Goal: Feedback & Contribution: Leave review/rating

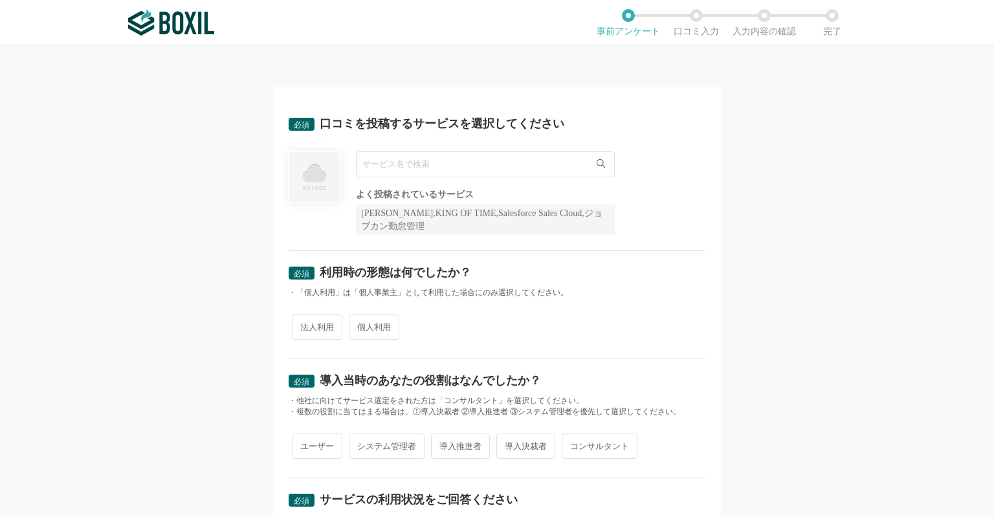
click at [412, 159] on input "text" at bounding box center [485, 164] width 259 height 26
type input "じ"
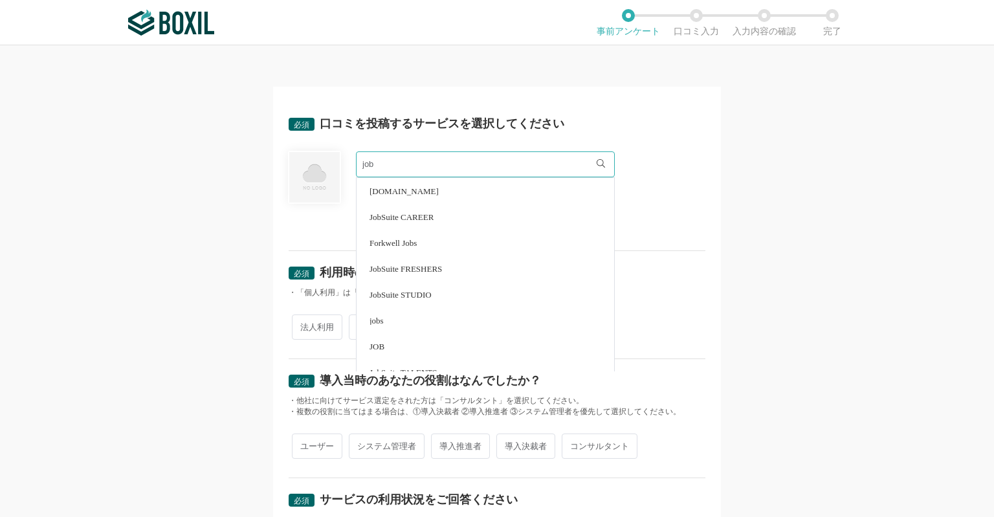
click at [423, 221] on li "JobSuite CAREER" at bounding box center [486, 217] width 258 height 26
type input "JobSuite CAREER"
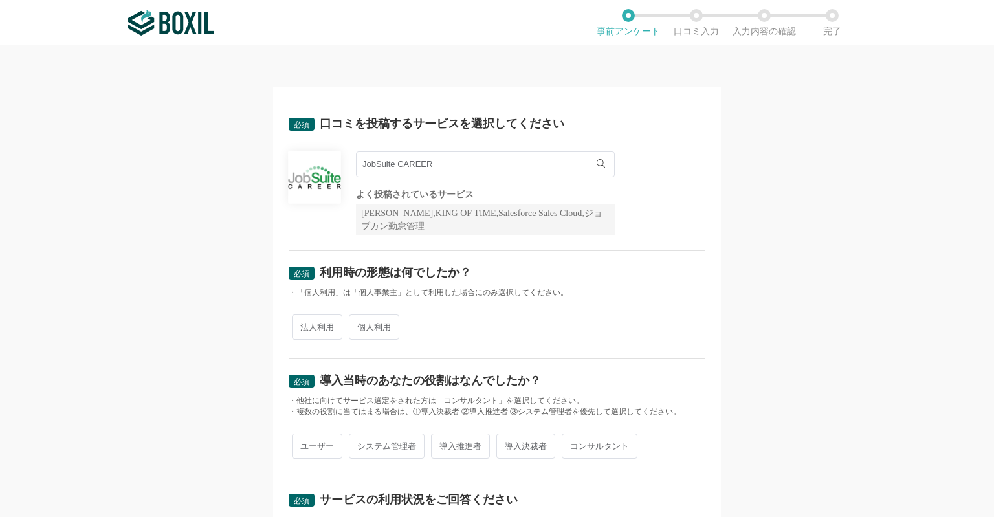
scroll to position [107, 0]
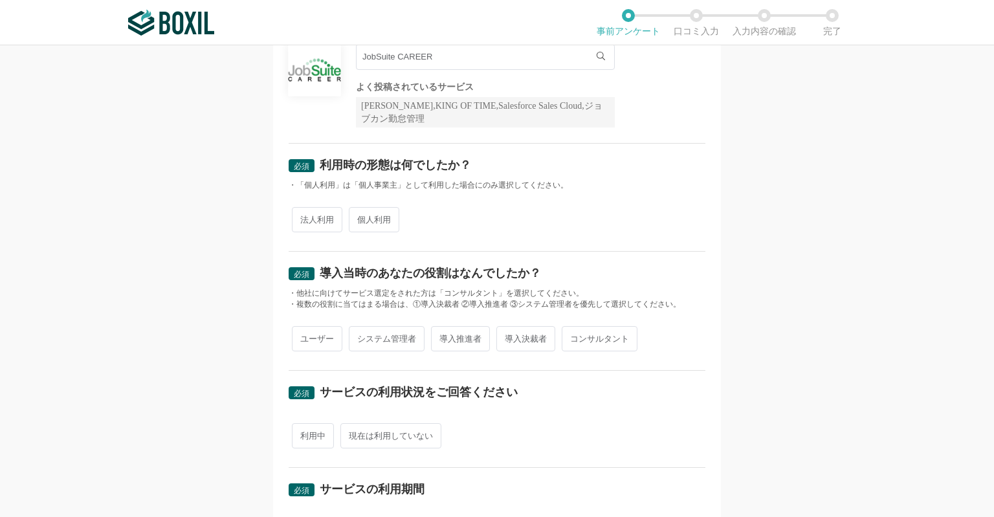
click at [308, 214] on span "法人利用" at bounding box center [317, 219] width 50 height 25
click at [304, 214] on input "法人利用" at bounding box center [299, 213] width 8 height 8
radio input "true"
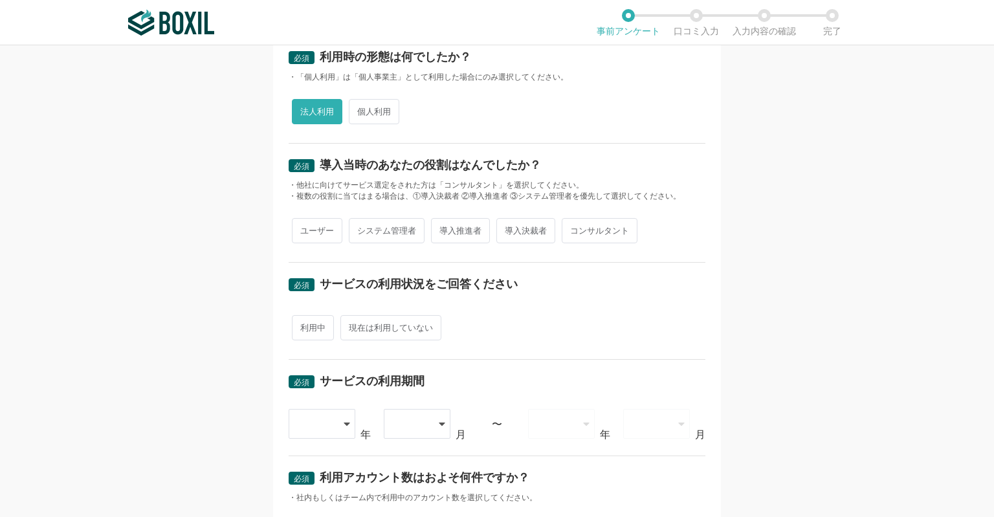
click at [454, 234] on span "導入推進者" at bounding box center [460, 230] width 59 height 25
click at [443, 229] on input "導入推進者" at bounding box center [438, 224] width 8 height 8
radio input "true"
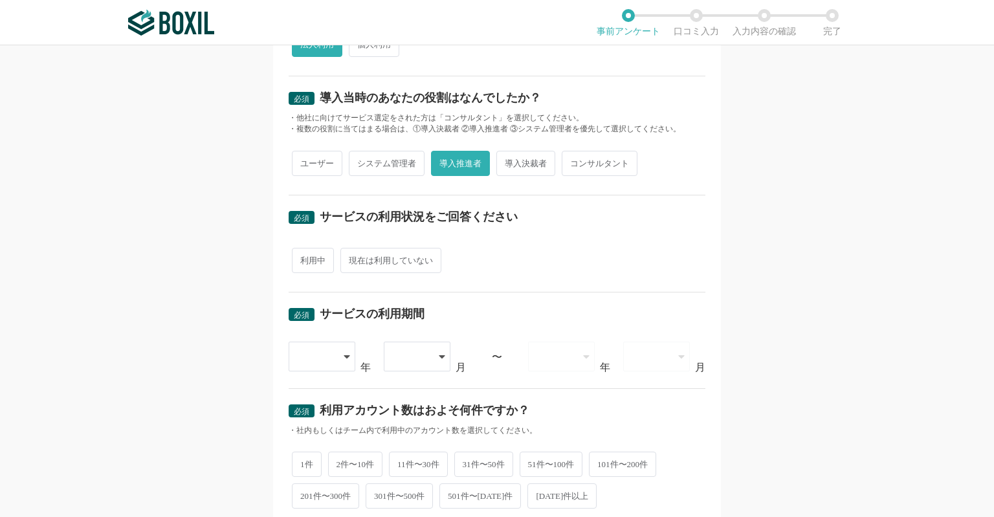
scroll to position [324, 0]
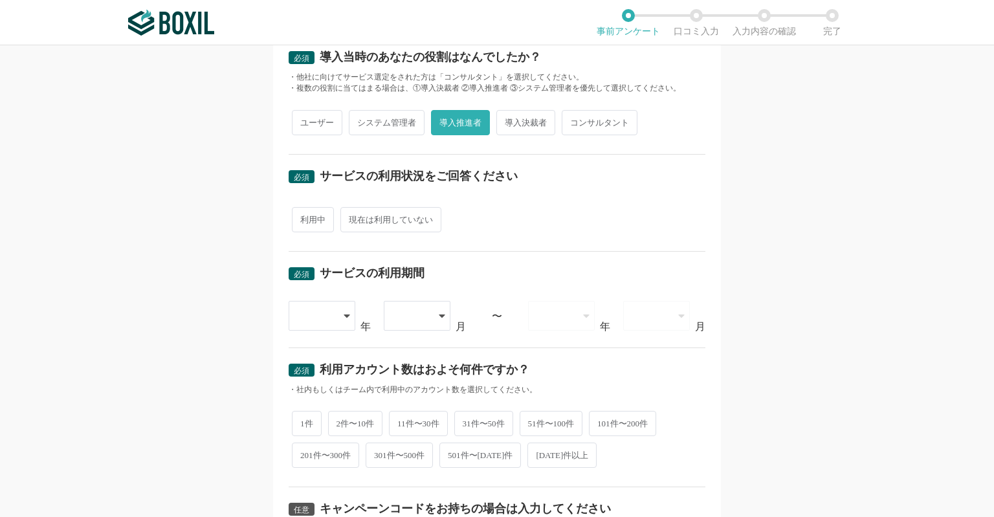
click at [308, 222] on span "利用中" at bounding box center [313, 219] width 42 height 25
click at [304, 218] on input "利用中" at bounding box center [299, 213] width 8 height 8
radio input "true"
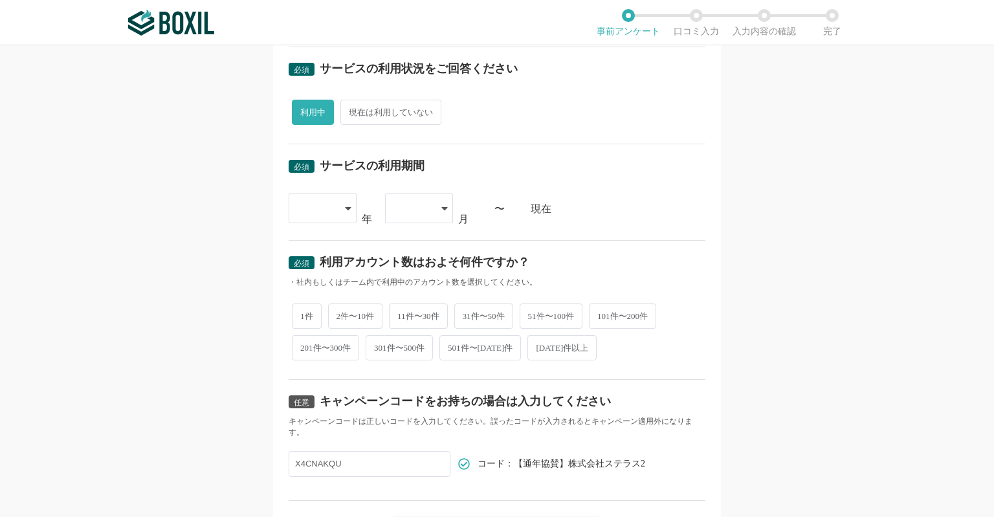
click at [324, 207] on div at bounding box center [316, 208] width 38 height 28
click at [316, 319] on span "[DATE]" at bounding box center [316, 324] width 34 height 10
click at [413, 207] on div at bounding box center [413, 208] width 38 height 28
click at [401, 350] on span "08" at bounding box center [401, 355] width 10 height 10
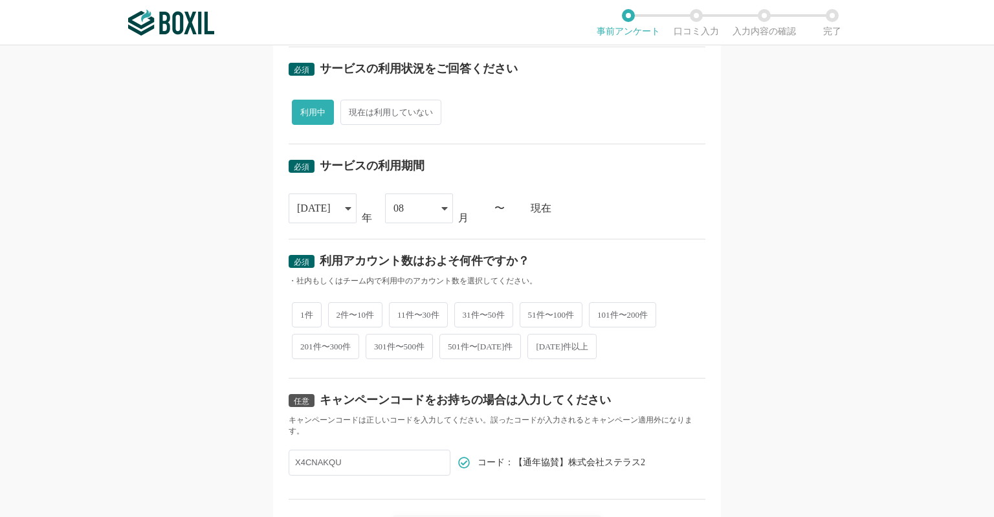
scroll to position [511, 0]
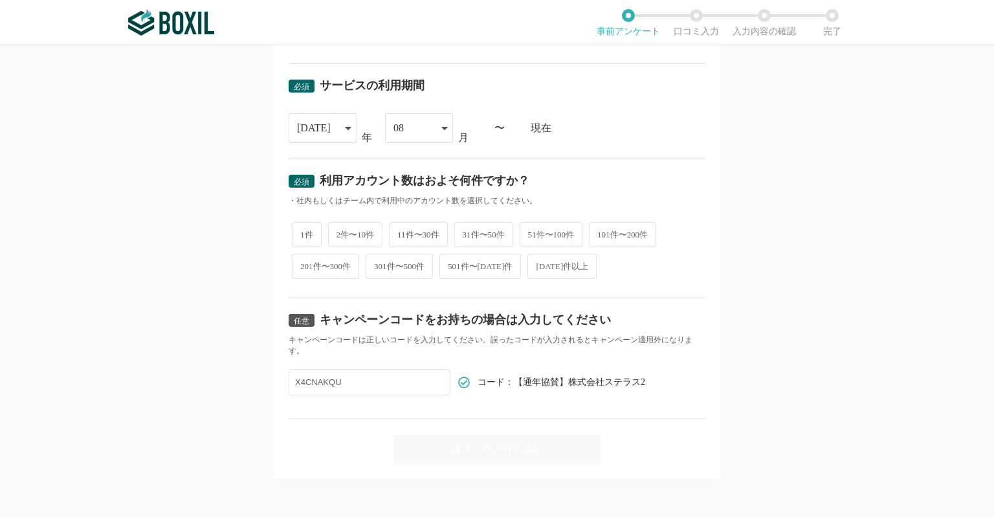
click at [566, 271] on span "[DATE]件以上" at bounding box center [562, 266] width 69 height 25
click at [539, 264] on input "[DATE]件以上" at bounding box center [535, 260] width 8 height 8
radio input "true"
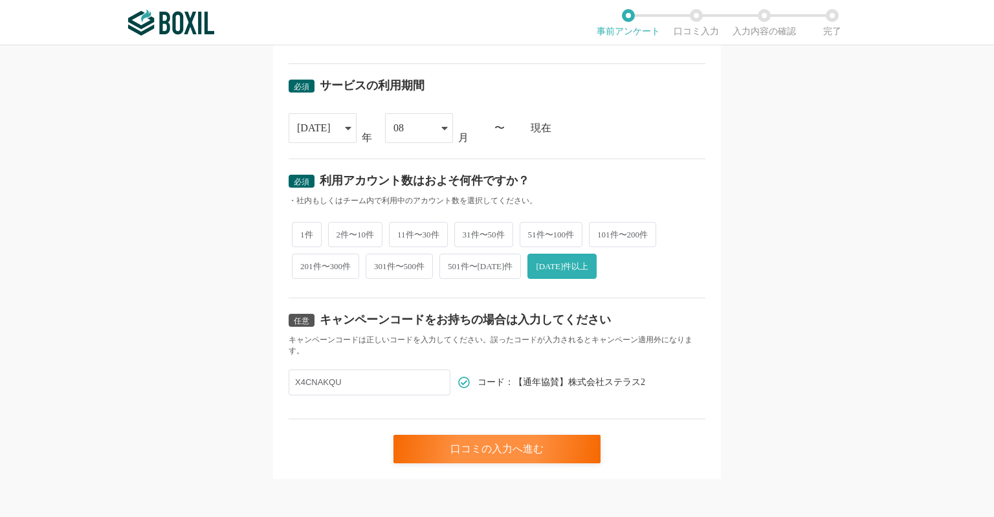
click at [352, 385] on input "X4CNAKQU" at bounding box center [370, 383] width 162 height 26
click at [447, 447] on div "口コミの入力へ進む" at bounding box center [497, 449] width 207 height 28
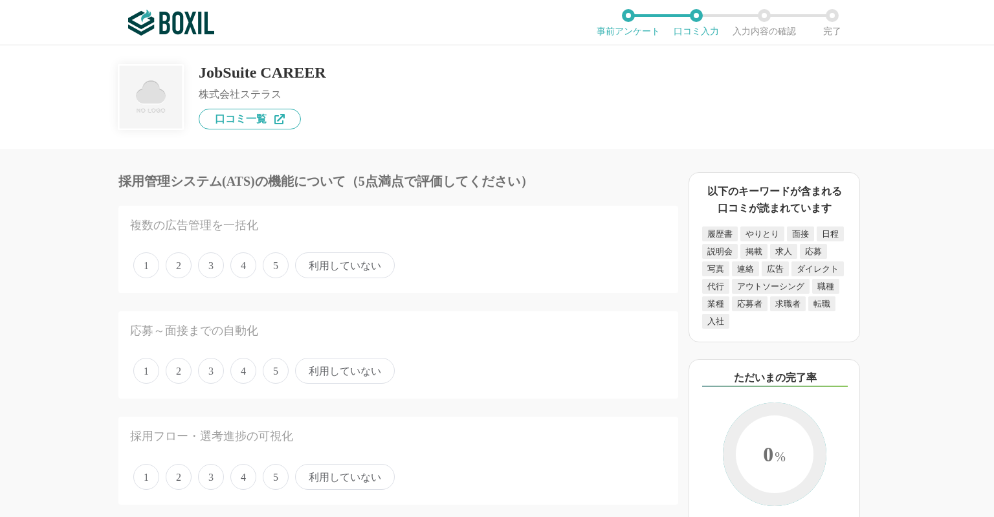
click at [235, 264] on span "4" at bounding box center [243, 265] width 26 height 26
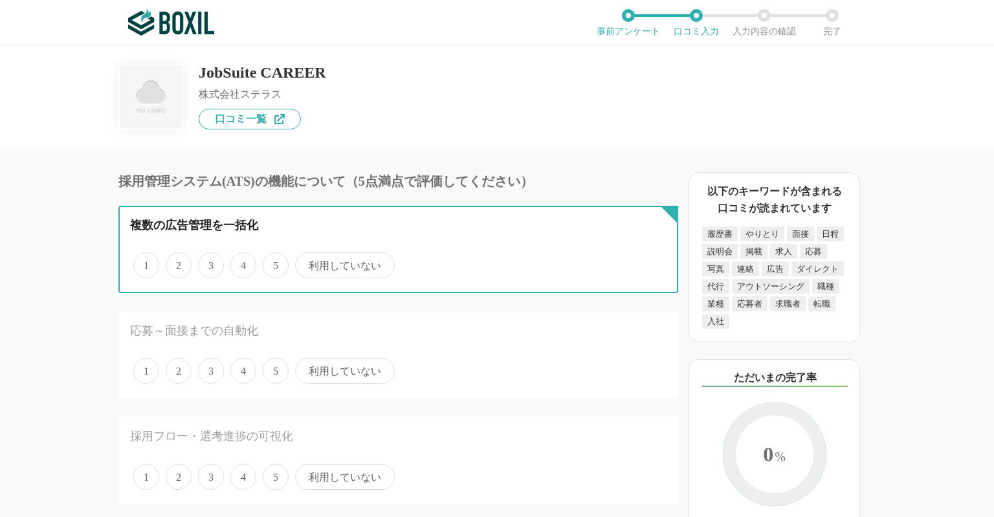
click at [235, 263] on input "4" at bounding box center [238, 258] width 8 height 8
radio input "true"
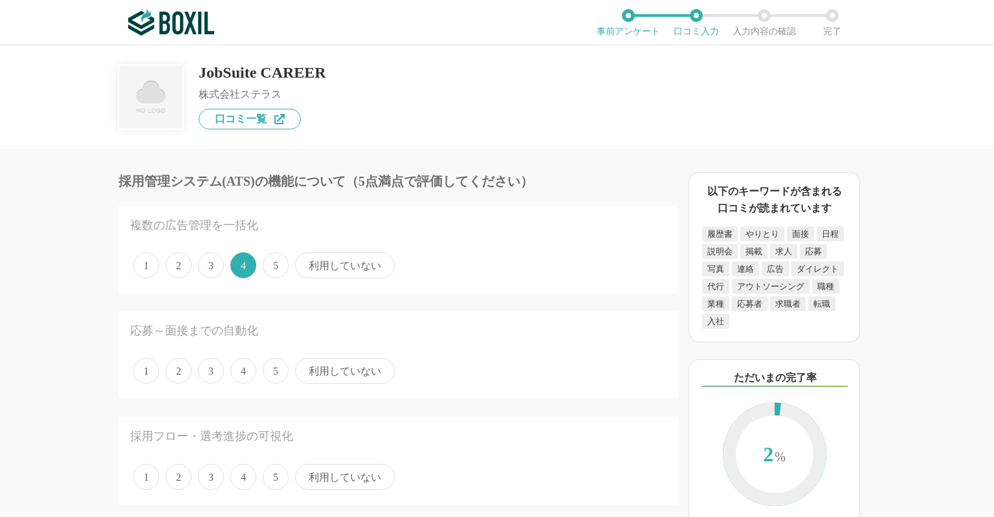
click at [252, 367] on span "4" at bounding box center [243, 371] width 26 height 26
click at [242, 367] on input "4" at bounding box center [238, 364] width 8 height 8
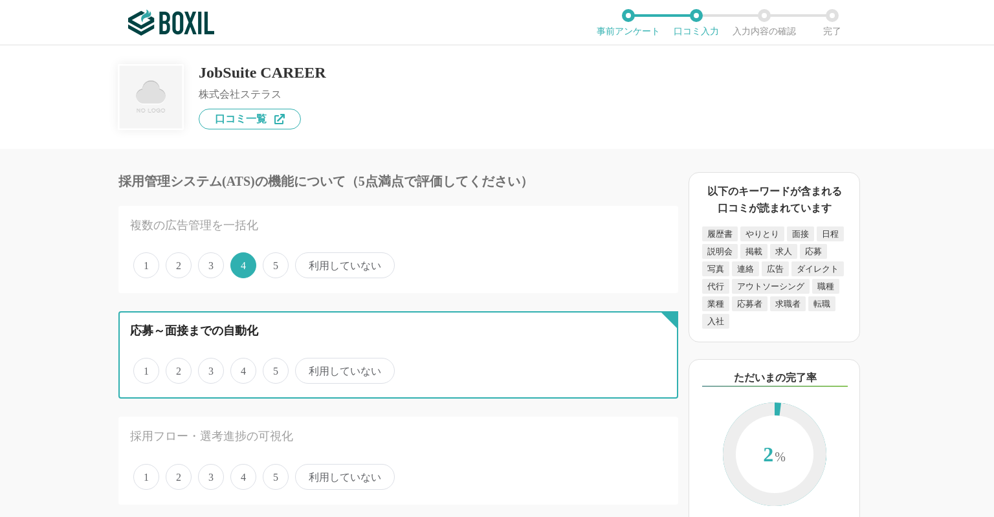
radio input "true"
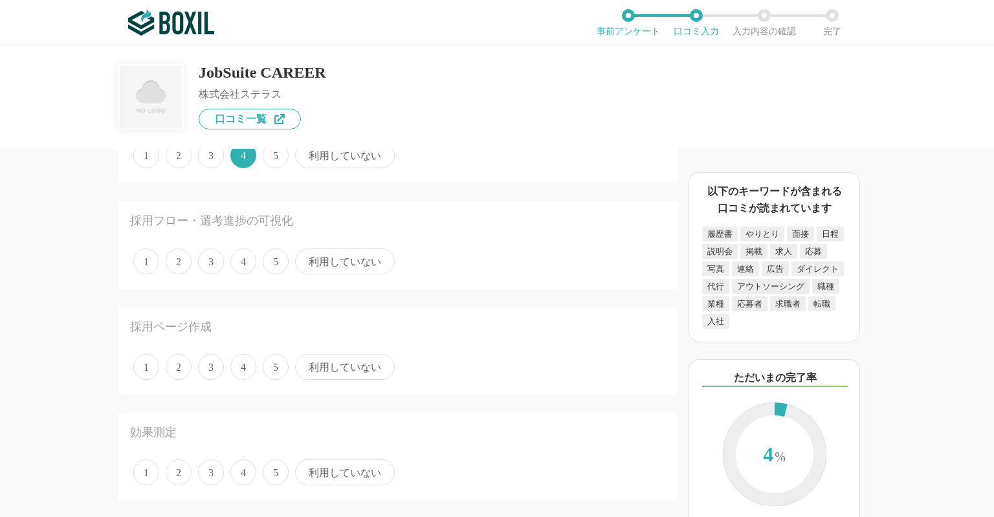
click at [207, 266] on span "3" at bounding box center [211, 262] width 26 height 26
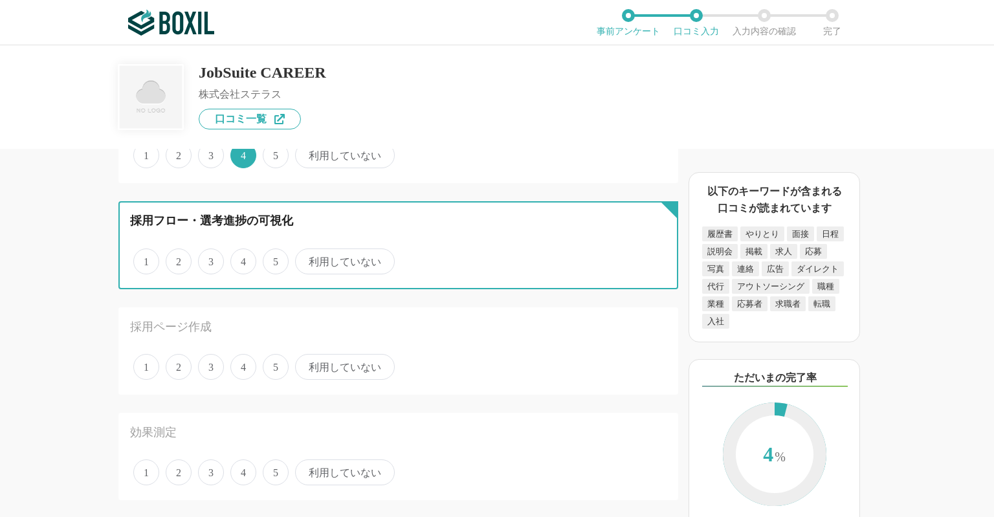
click at [207, 259] on input "3" at bounding box center [205, 255] width 8 height 8
radio input "true"
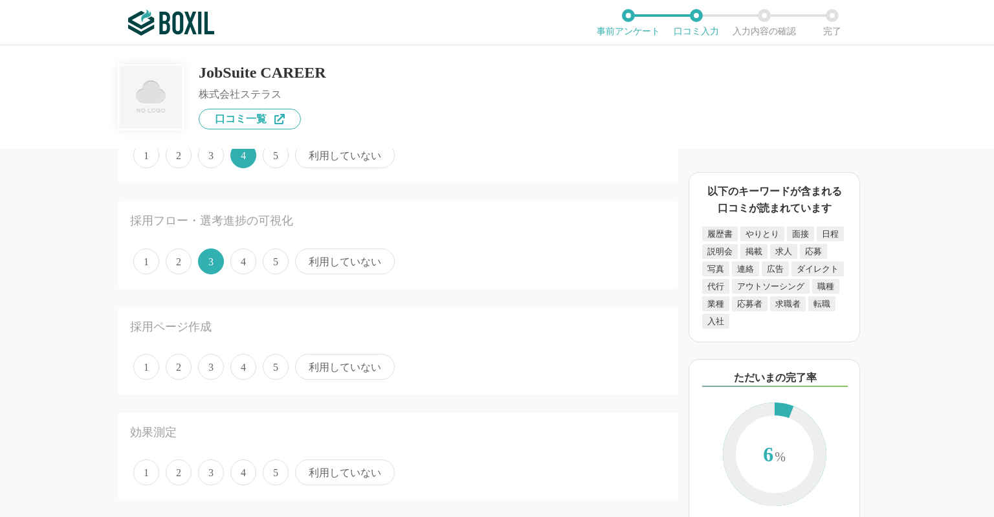
click at [186, 371] on span "2" at bounding box center [179, 367] width 26 height 26
click at [177, 364] on input "2" at bounding box center [173, 360] width 8 height 8
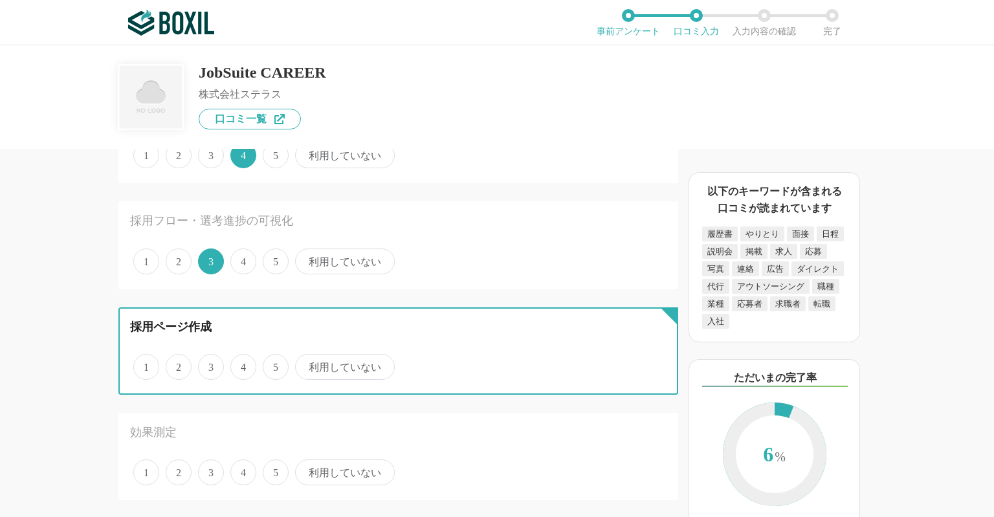
radio input "true"
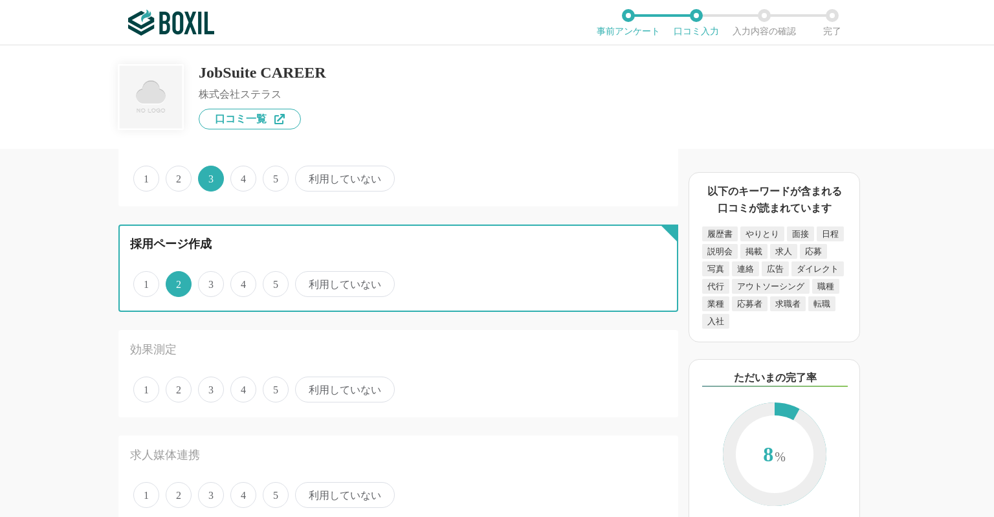
scroll to position [324, 0]
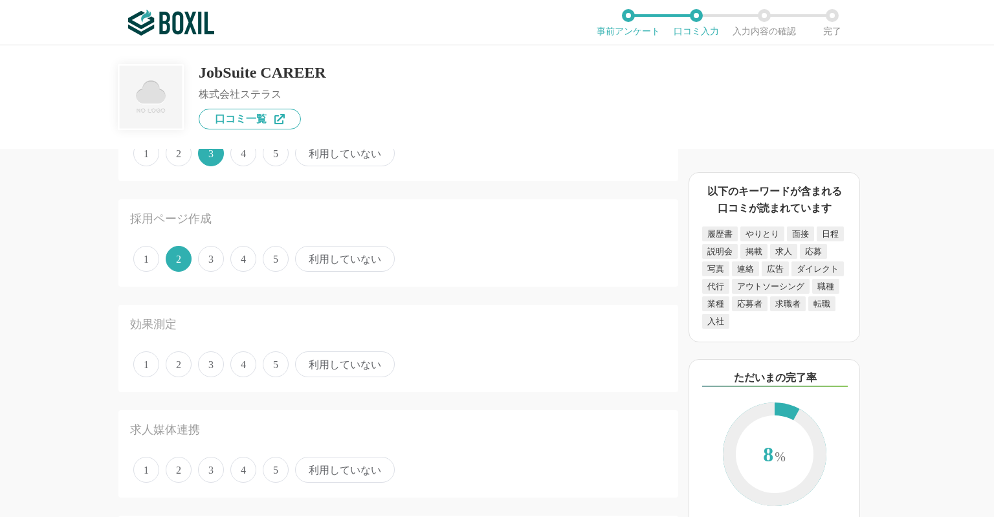
click at [245, 359] on span "4" at bounding box center [243, 365] width 26 height 26
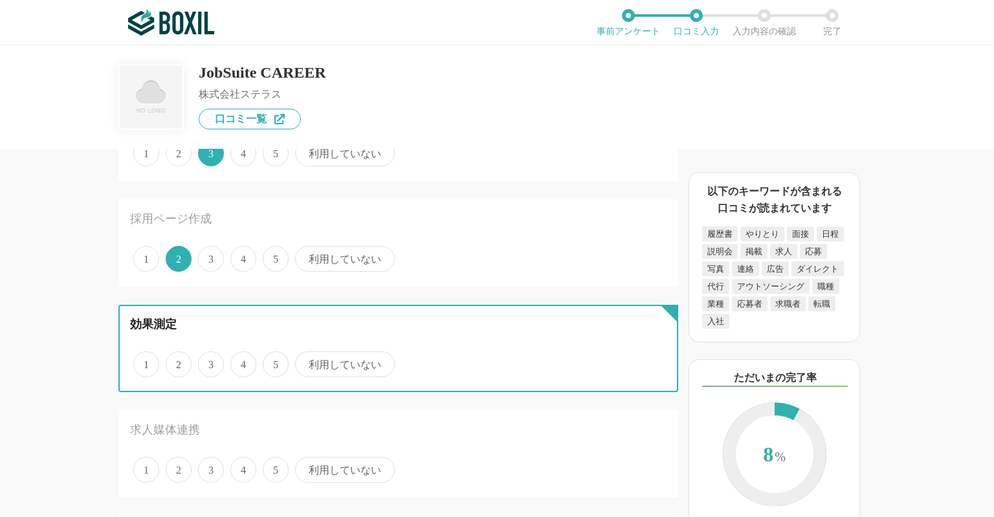
click at [242, 359] on input "4" at bounding box center [238, 357] width 8 height 8
radio input "true"
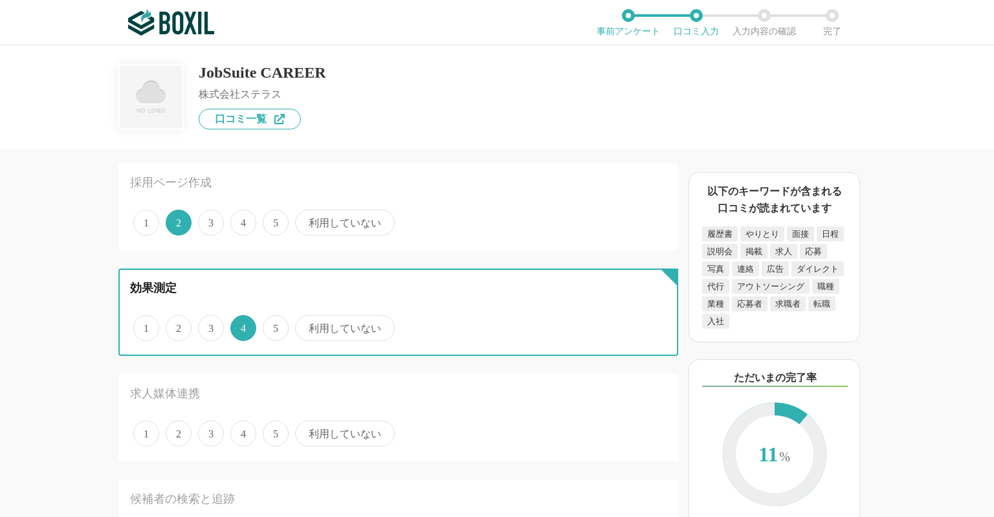
scroll to position [431, 0]
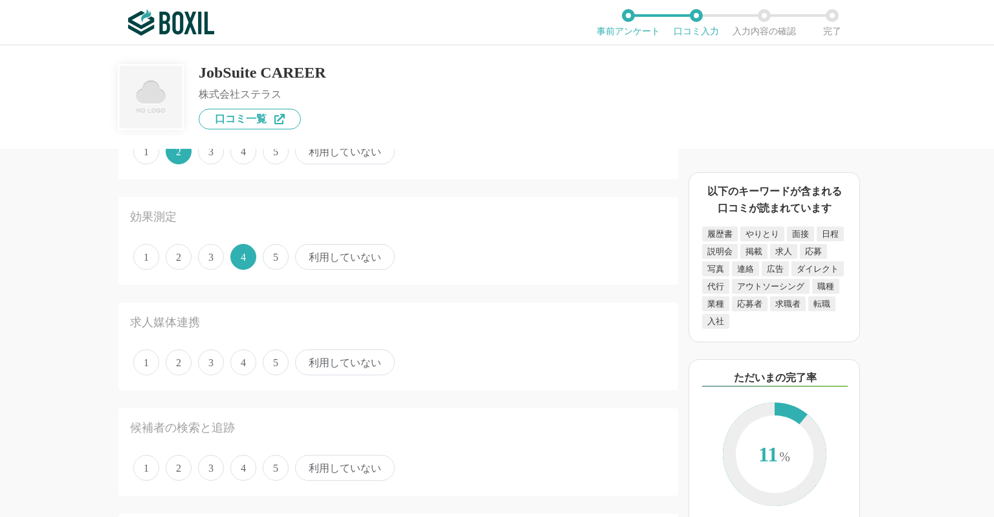
click at [309, 361] on span "利用していない" at bounding box center [345, 363] width 100 height 26
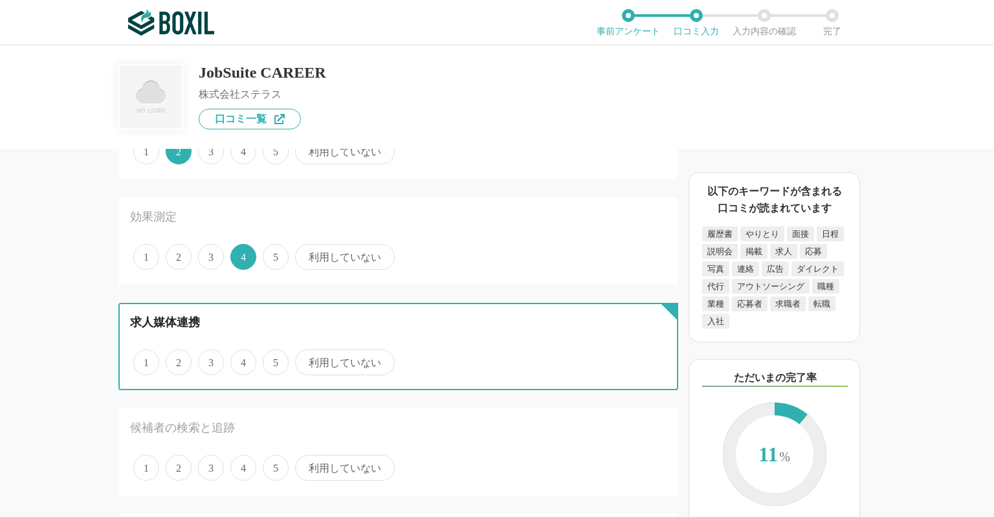
click at [307, 360] on input "利用していない" at bounding box center [302, 356] width 8 height 8
radio input "true"
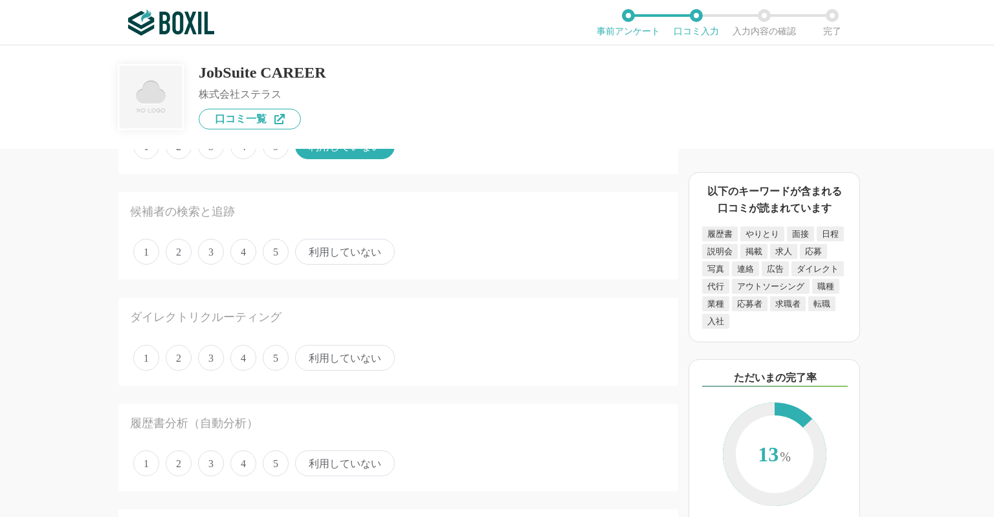
click at [207, 251] on span "3" at bounding box center [211, 252] width 26 height 26
click at [207, 249] on input "3" at bounding box center [205, 245] width 8 height 8
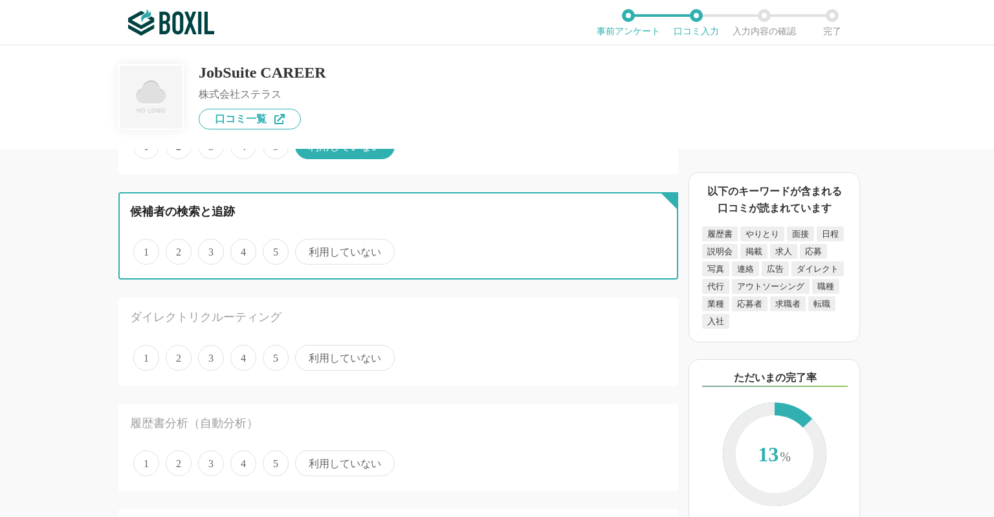
radio input "true"
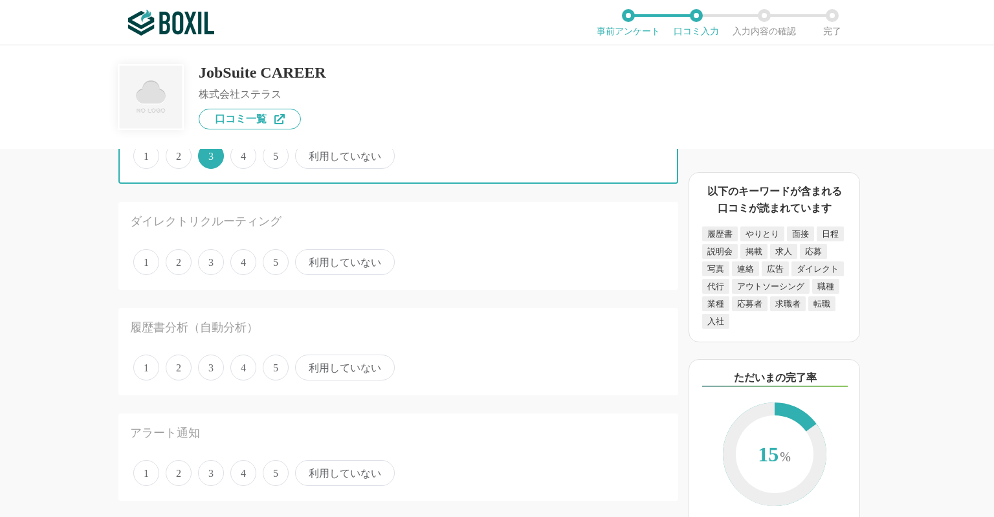
scroll to position [755, 0]
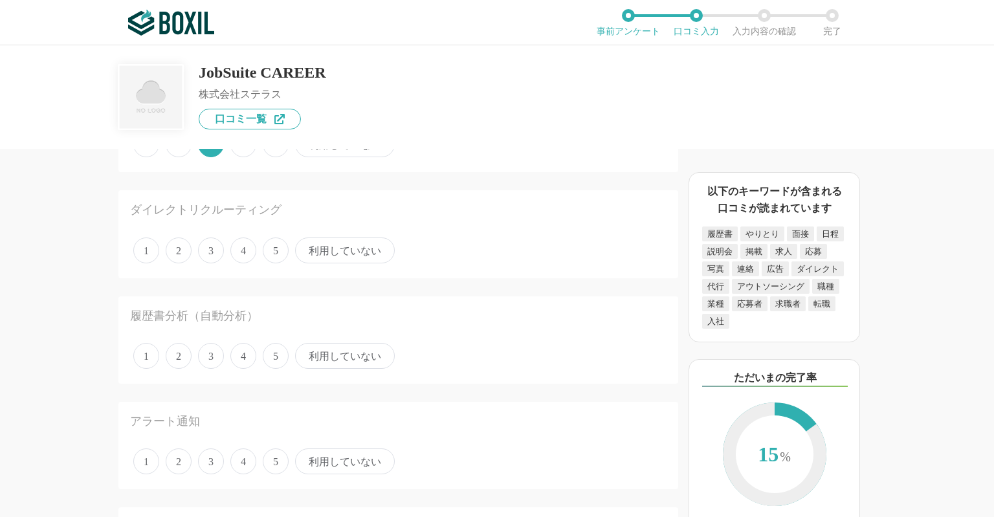
click at [355, 244] on span "利用していない" at bounding box center [345, 251] width 100 height 26
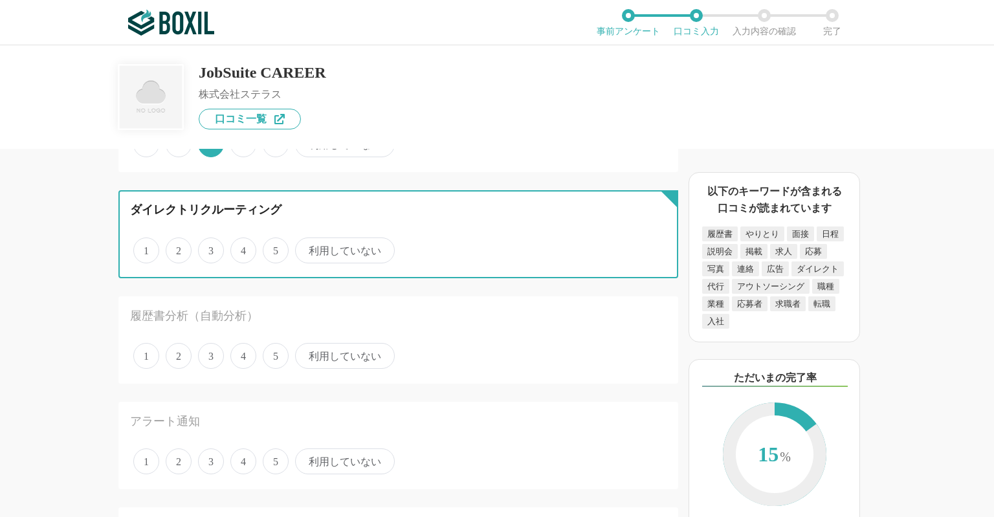
click at [307, 244] on input "利用していない" at bounding box center [302, 244] width 8 height 8
radio input "true"
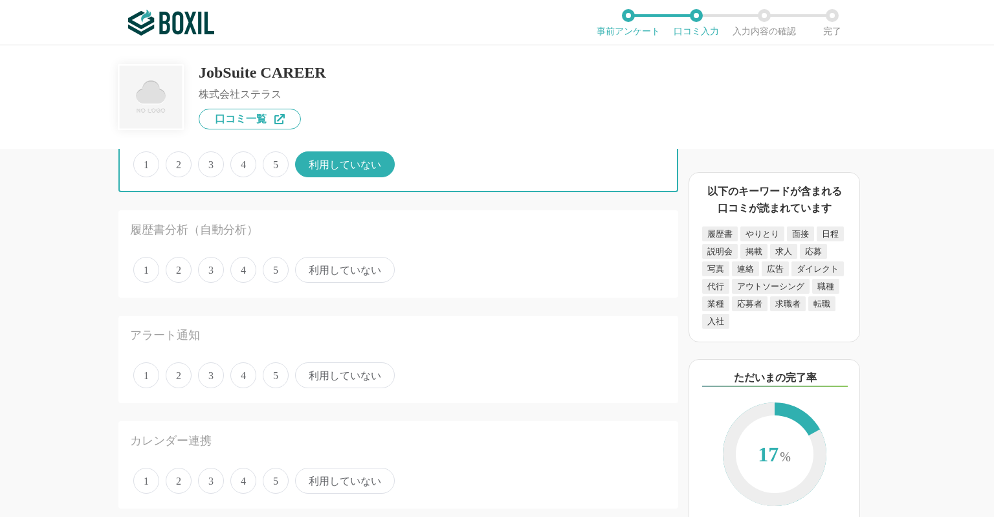
scroll to position [863, 0]
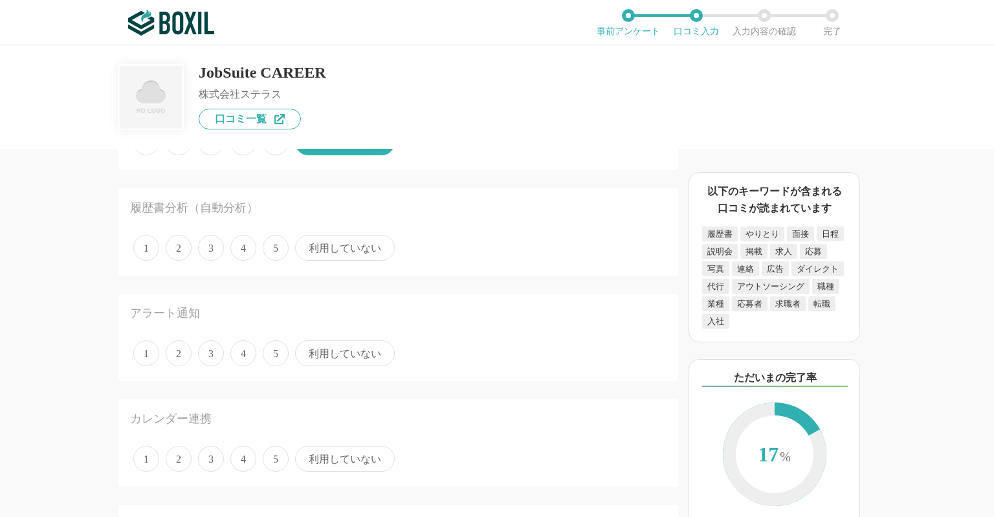
click at [355, 244] on span "利用していない" at bounding box center [345, 248] width 100 height 26
click at [307, 244] on input "利用していない" at bounding box center [302, 241] width 8 height 8
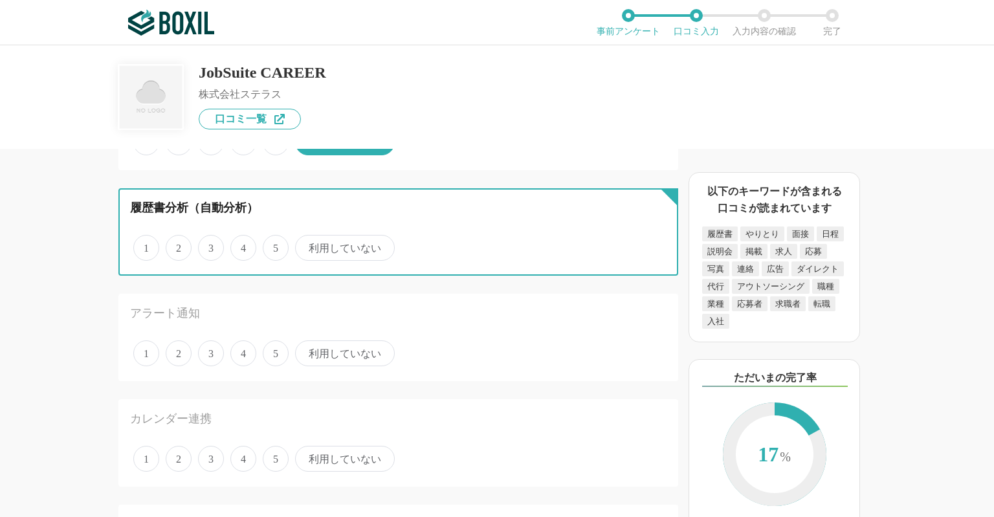
radio input "true"
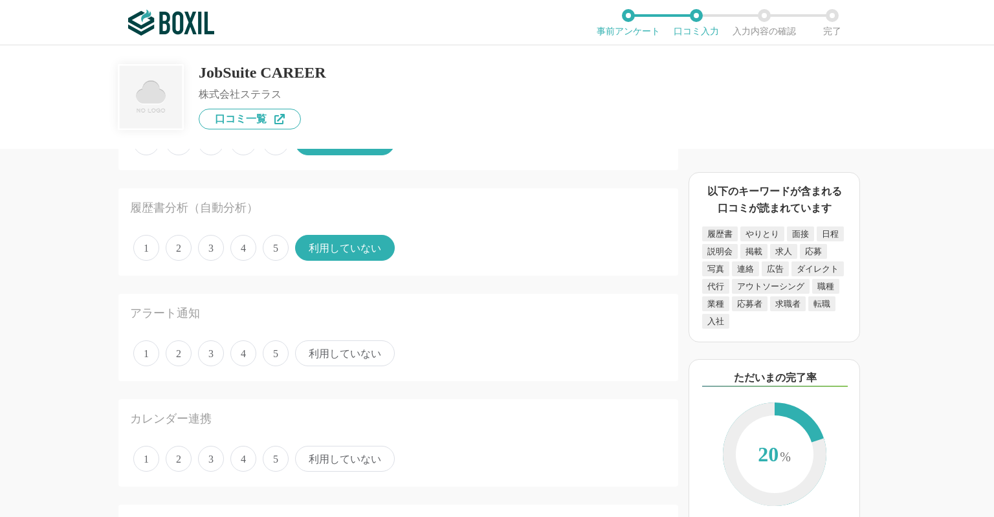
click at [241, 344] on span "4" at bounding box center [243, 353] width 26 height 26
click at [241, 344] on input "4" at bounding box center [238, 346] width 8 height 8
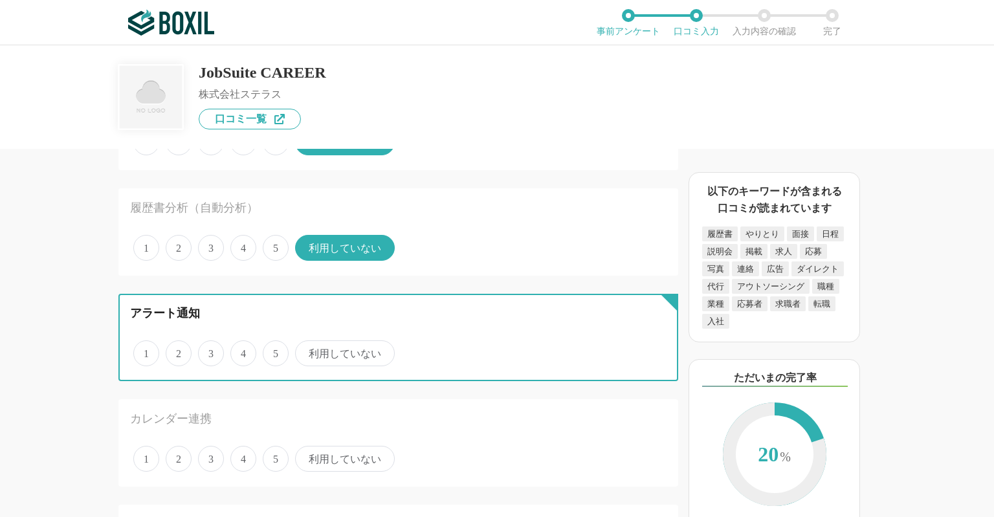
radio input "true"
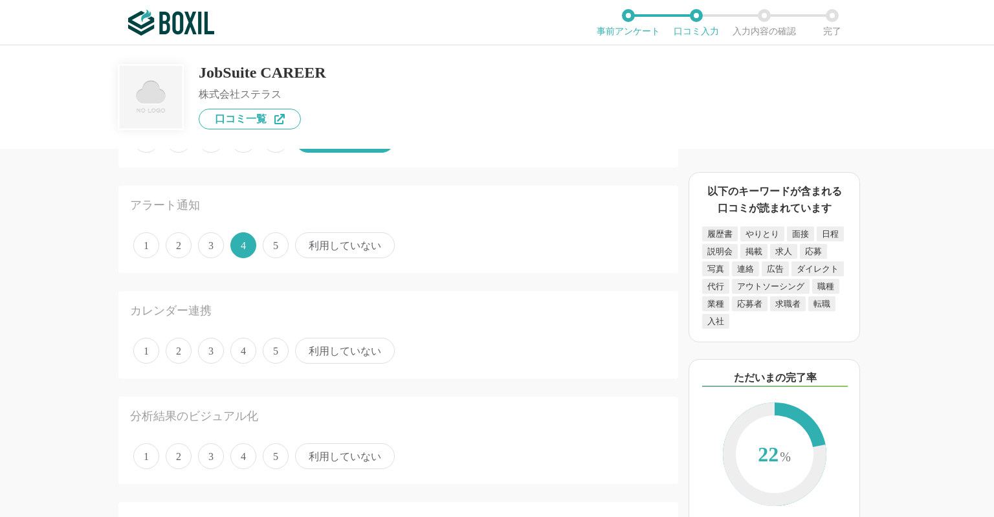
click at [241, 344] on span "4" at bounding box center [243, 351] width 26 height 26
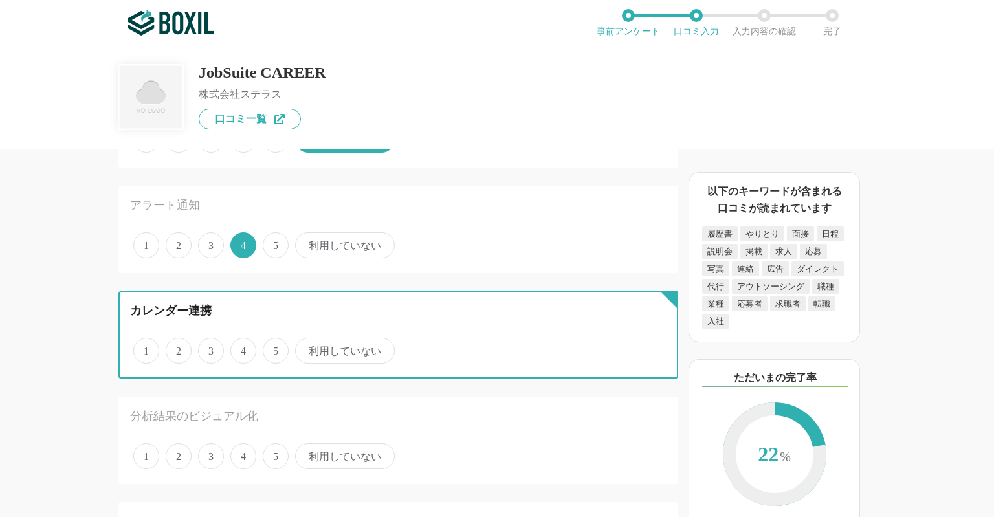
click at [241, 344] on input "4" at bounding box center [238, 344] width 8 height 8
radio input "true"
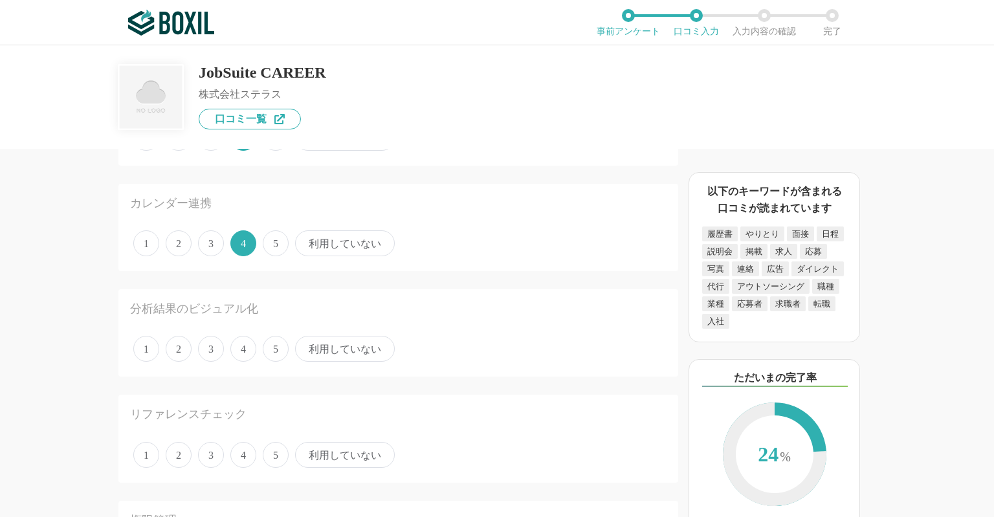
click at [240, 342] on span "4" at bounding box center [243, 349] width 26 height 26
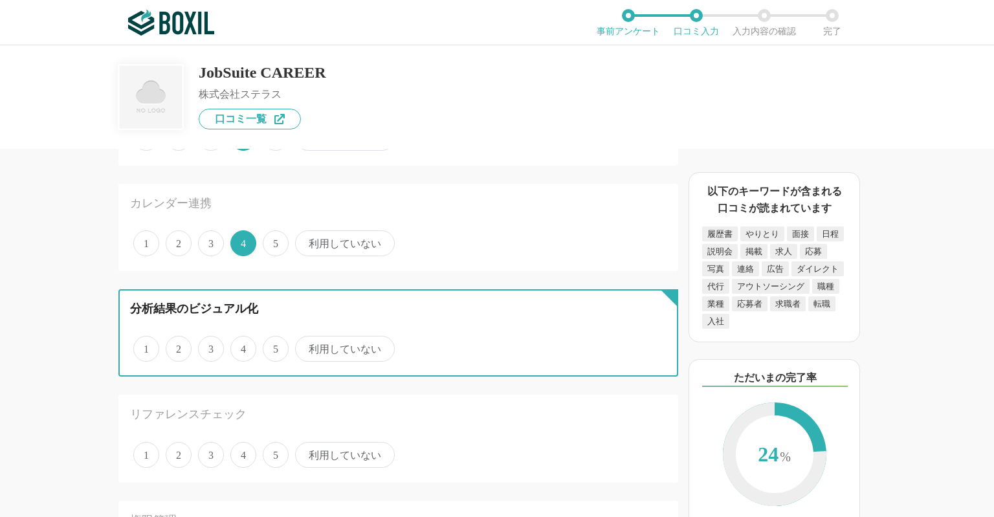
click at [240, 342] on input "4" at bounding box center [238, 342] width 8 height 8
radio input "true"
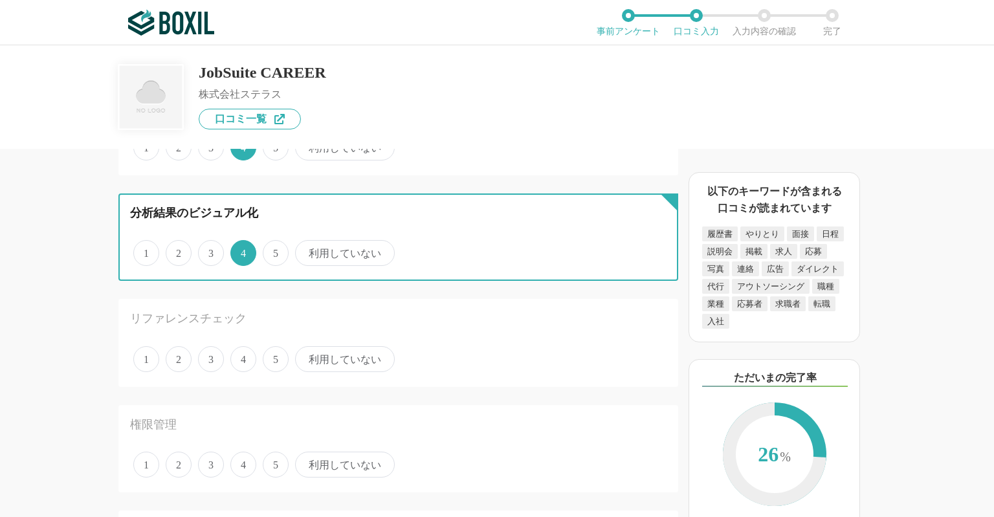
scroll to position [1187, 0]
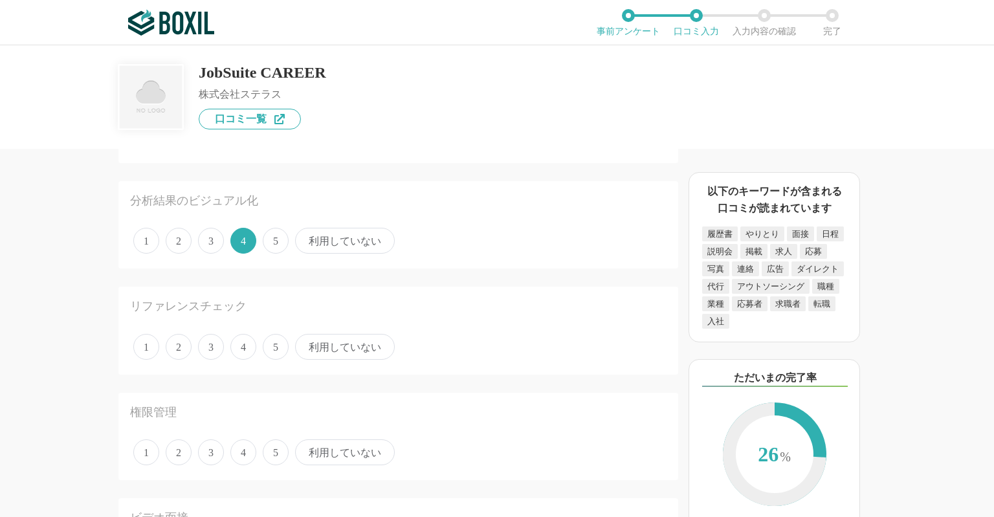
click at [324, 339] on span "利用していない" at bounding box center [345, 347] width 100 height 26
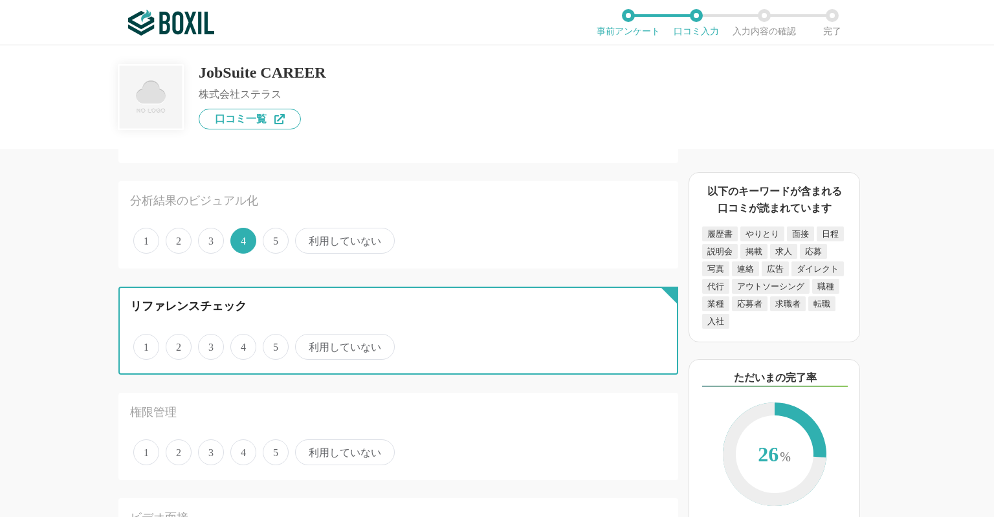
click at [307, 339] on input "利用していない" at bounding box center [302, 340] width 8 height 8
radio input "true"
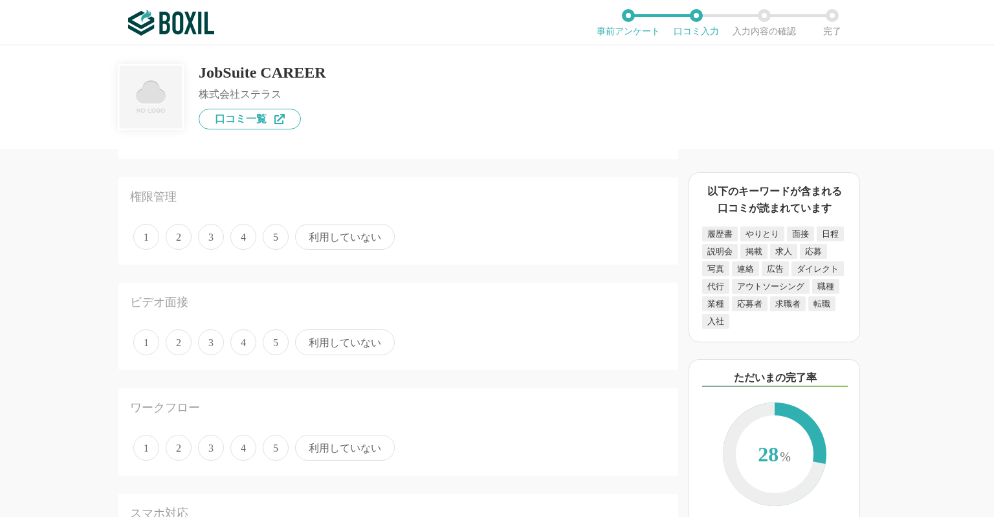
click at [239, 231] on span "4" at bounding box center [243, 237] width 26 height 26
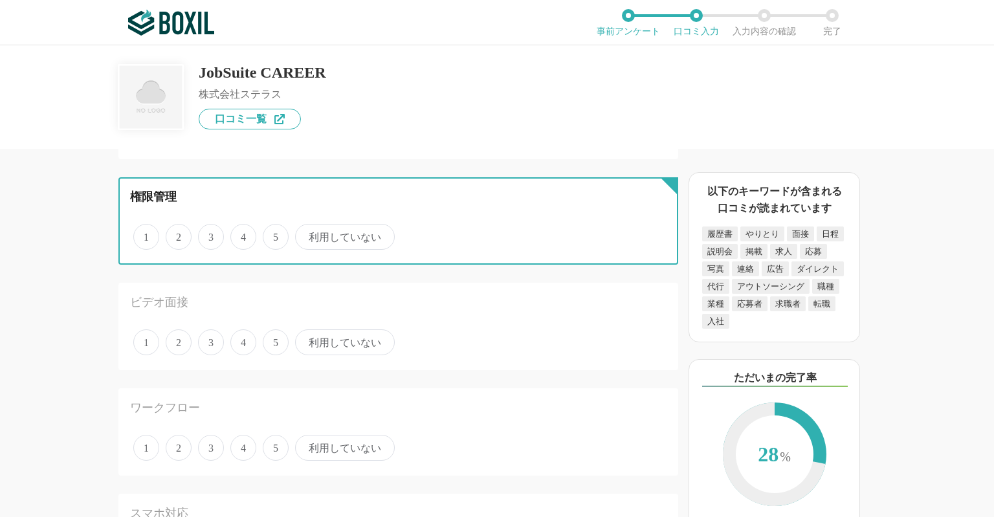
click at [239, 231] on input "4" at bounding box center [238, 230] width 8 height 8
radio input "true"
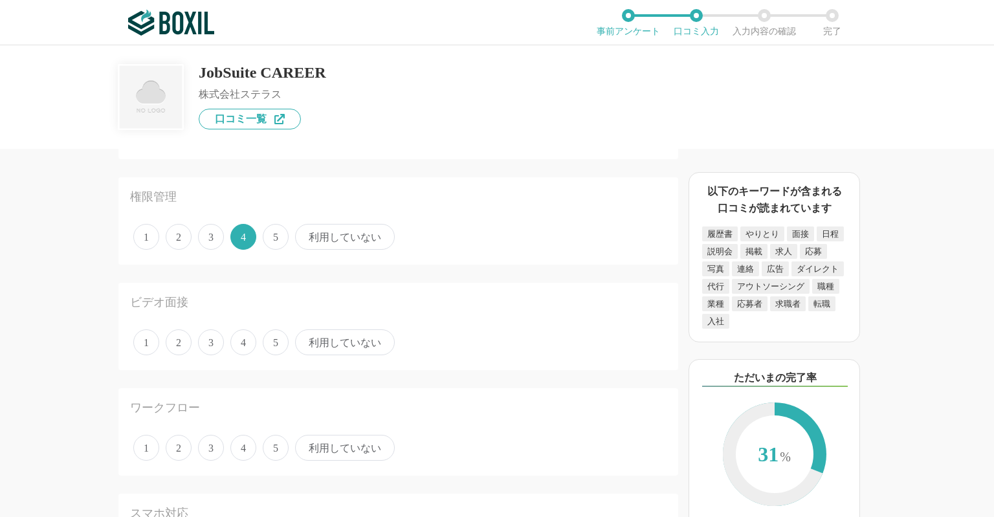
click at [347, 329] on span "利用していない" at bounding box center [345, 342] width 100 height 26
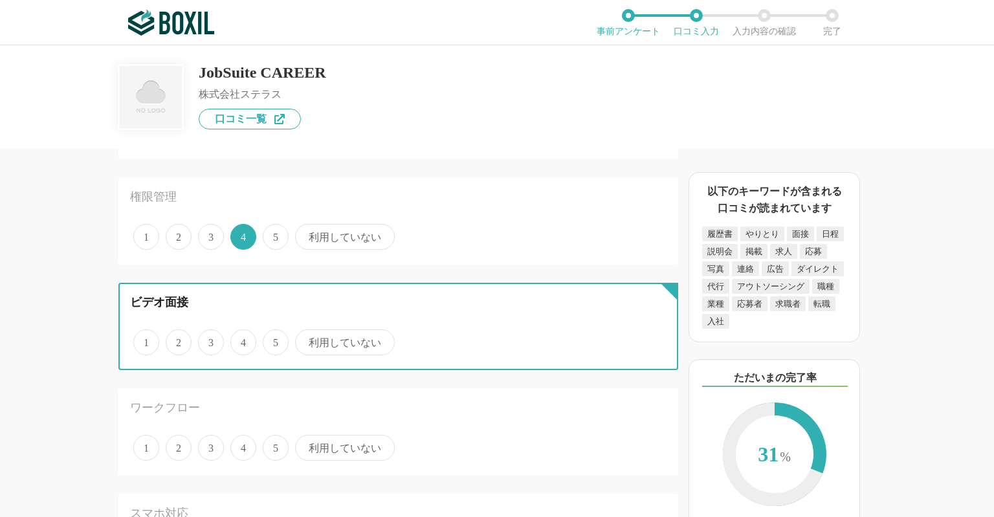
click at [307, 331] on input "利用していない" at bounding box center [302, 335] width 8 height 8
radio input "true"
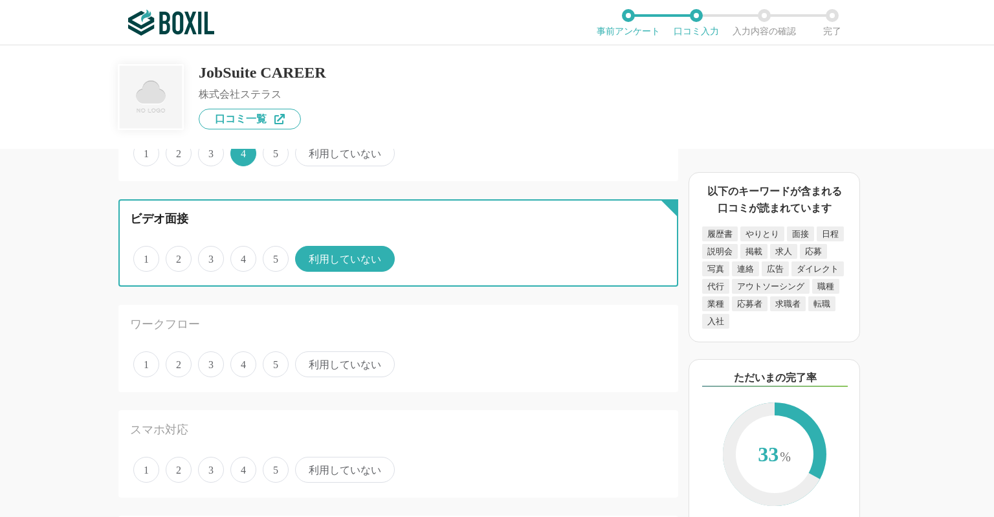
scroll to position [1510, 0]
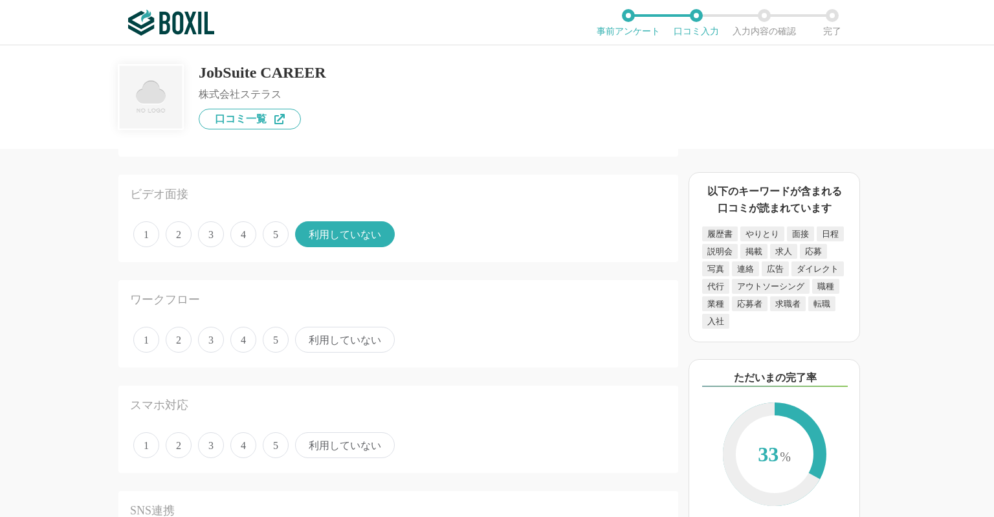
click at [330, 331] on span "利用していない" at bounding box center [345, 340] width 100 height 26
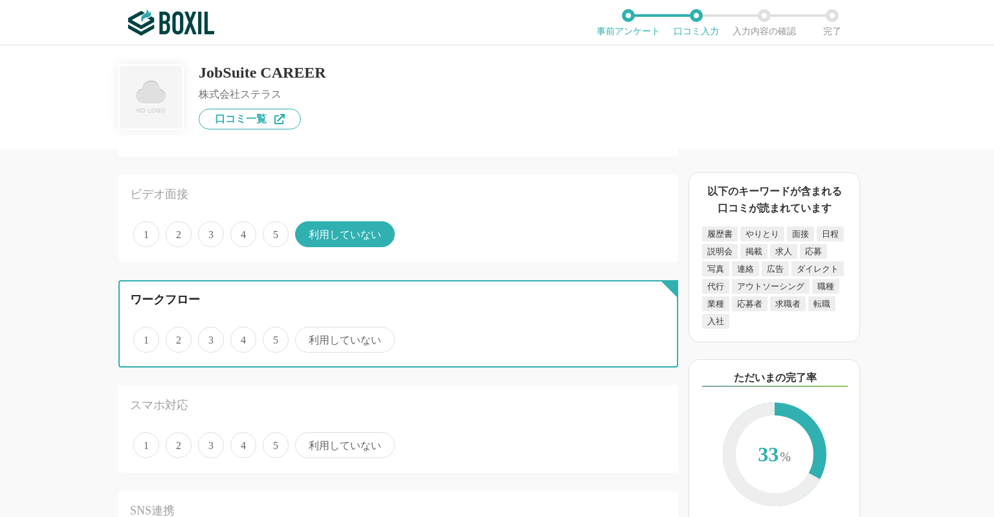
click at [307, 331] on input "利用していない" at bounding box center [302, 333] width 8 height 8
radio input "true"
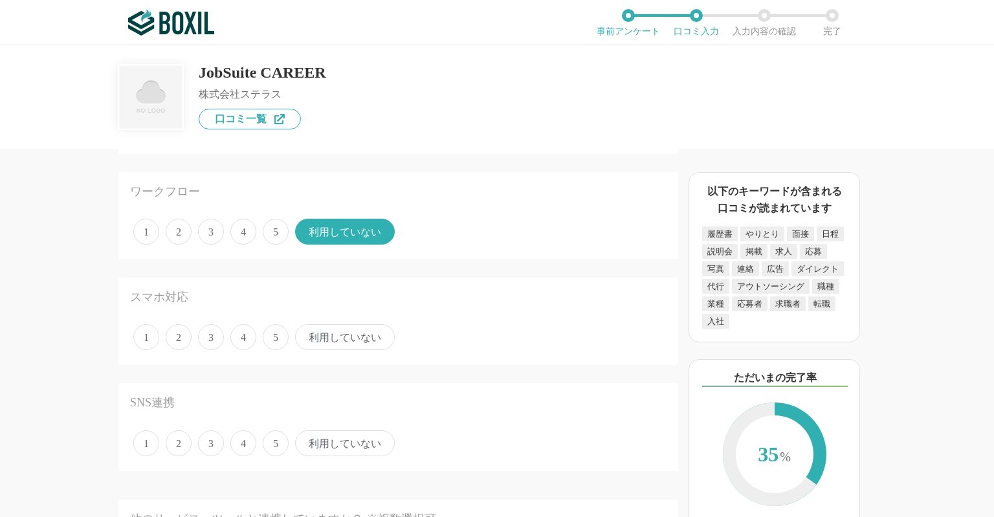
click at [336, 324] on span "利用していない" at bounding box center [345, 337] width 100 height 26
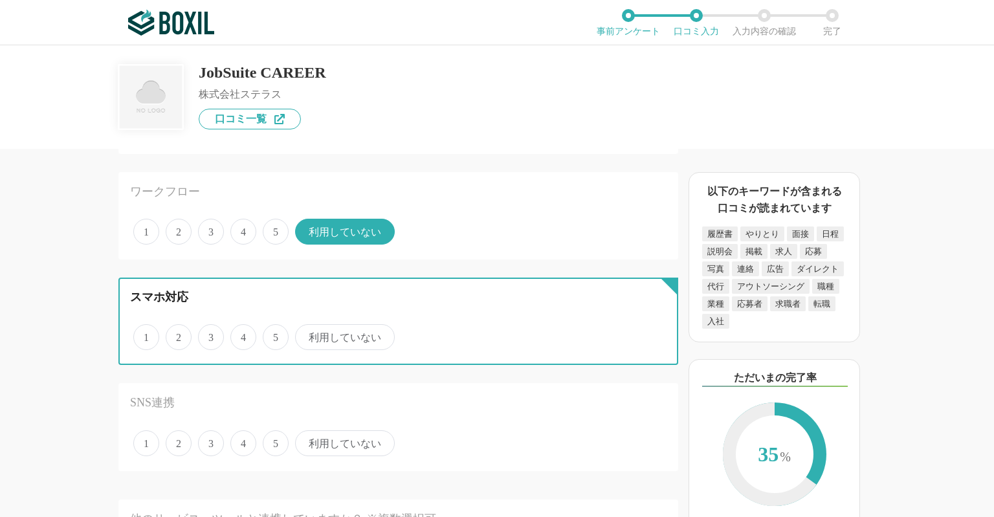
click at [307, 326] on input "利用していない" at bounding box center [302, 330] width 8 height 8
radio input "true"
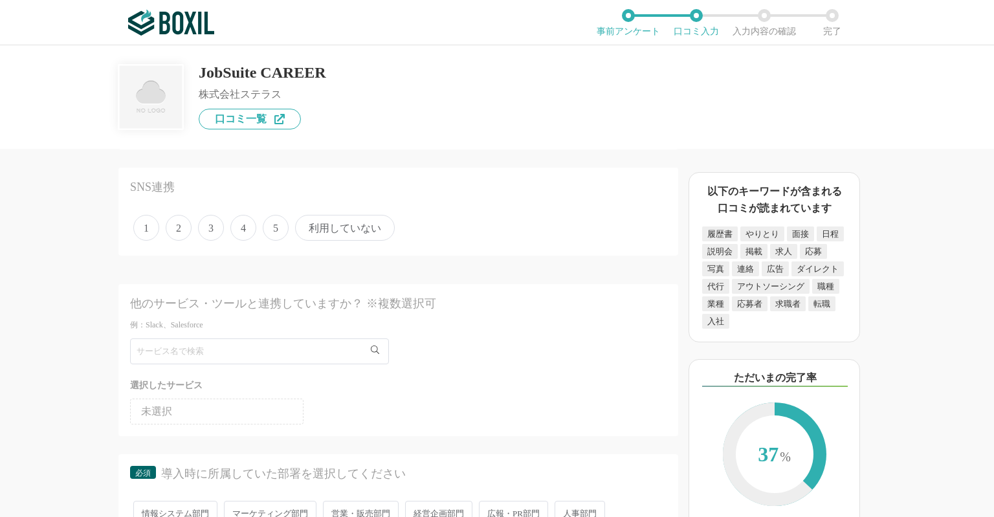
click at [353, 215] on span "利用していない" at bounding box center [345, 228] width 100 height 26
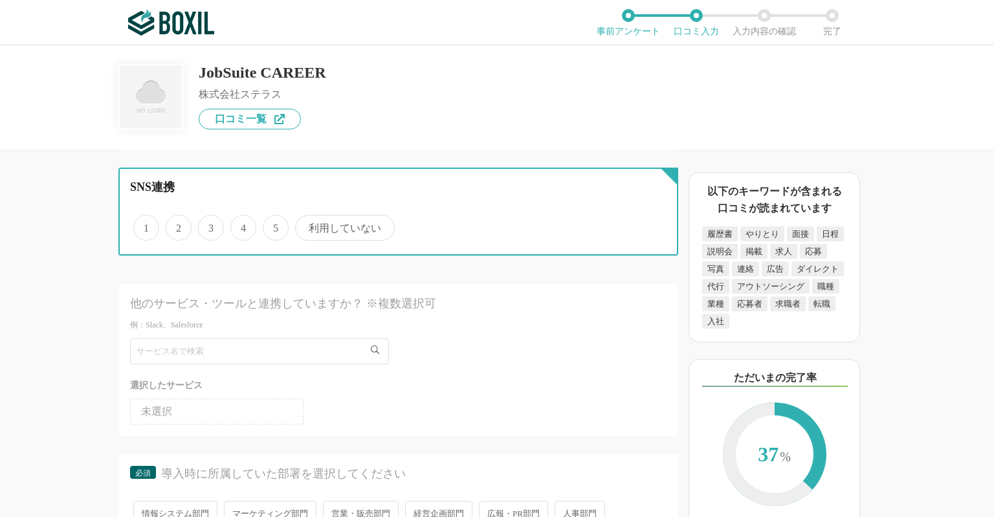
click at [307, 217] on input "利用していない" at bounding box center [302, 221] width 8 height 8
radio input "true"
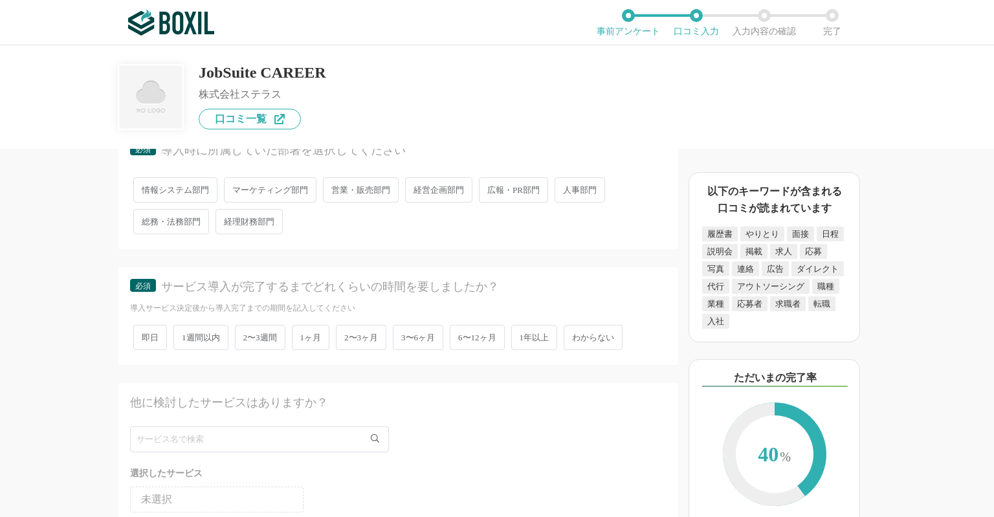
scroll to position [2049, 0]
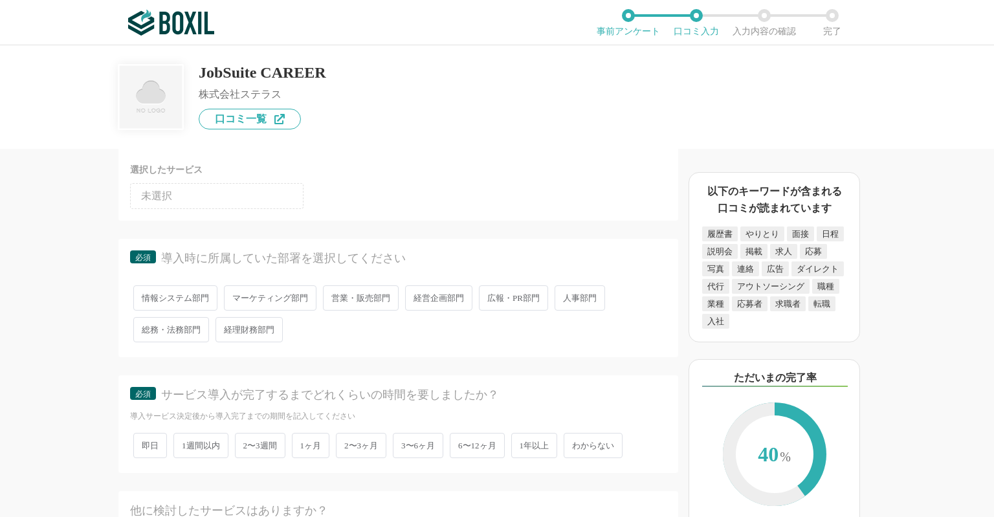
click at [586, 285] on span "人事部門" at bounding box center [580, 297] width 50 height 25
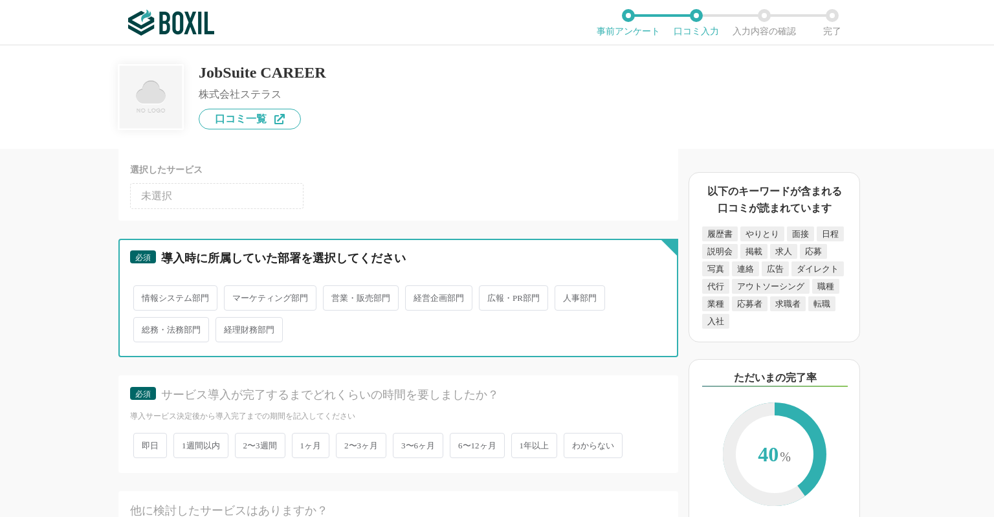
click at [566, 287] on input "人事部門" at bounding box center [562, 291] width 8 height 8
radio input "true"
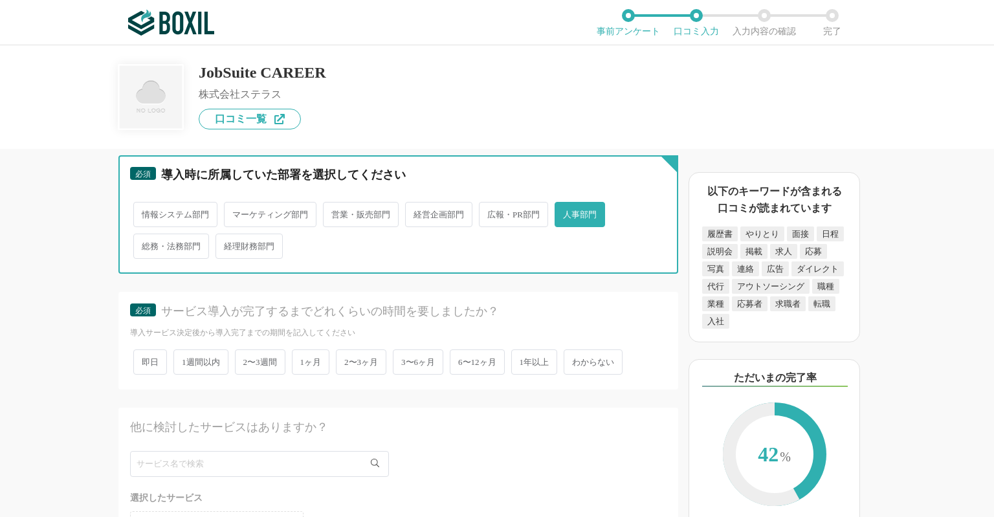
scroll to position [2158, 0]
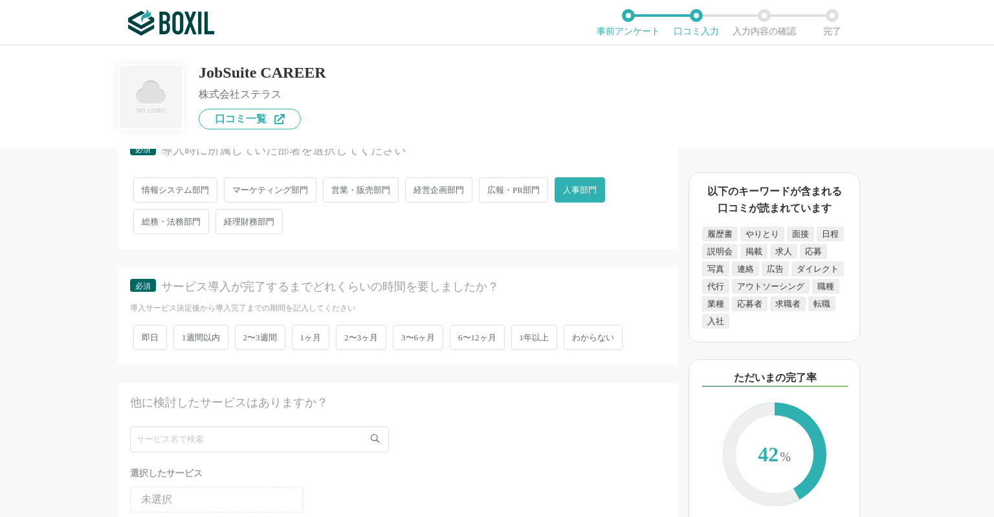
click at [352, 329] on span "2〜3ヶ月" at bounding box center [361, 337] width 50 height 25
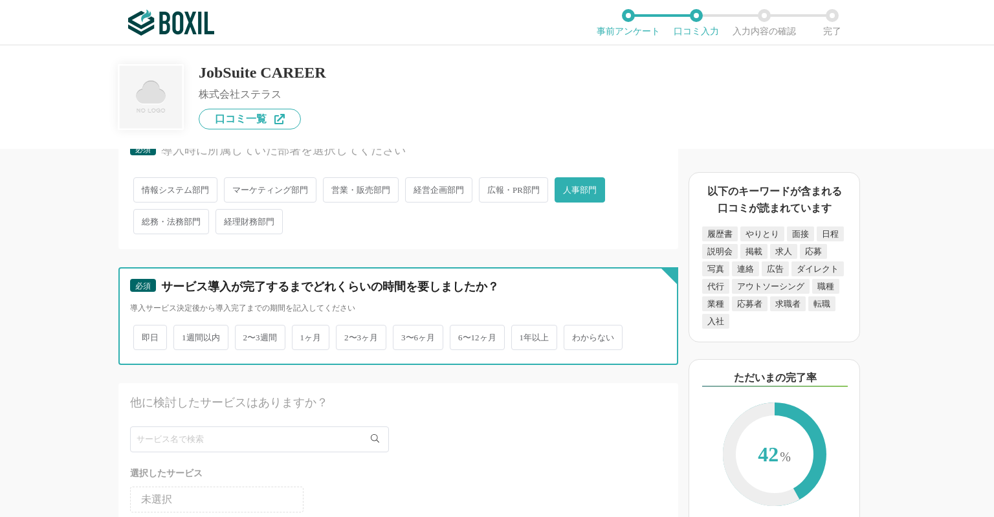
click at [348, 329] on input "2〜3ヶ月" at bounding box center [343, 331] width 8 height 8
radio input "true"
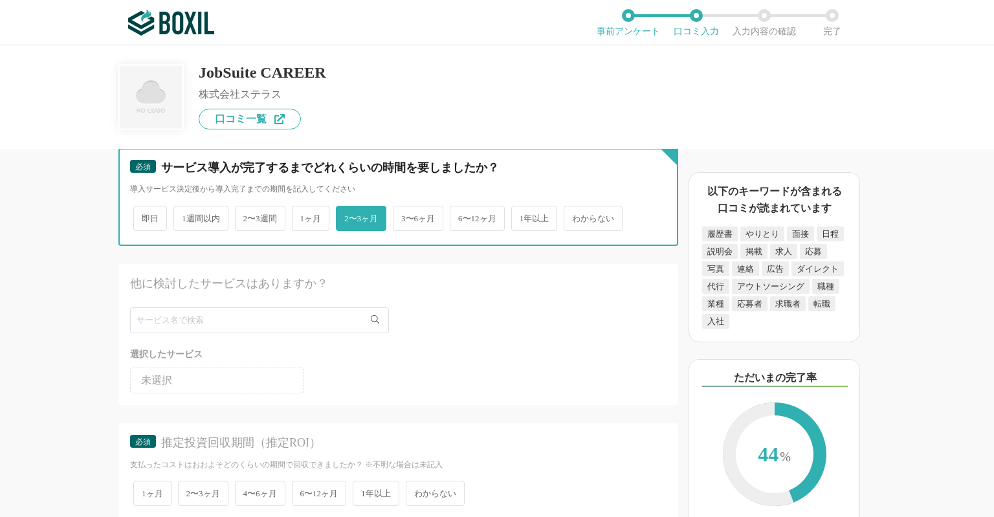
scroll to position [2373, 0]
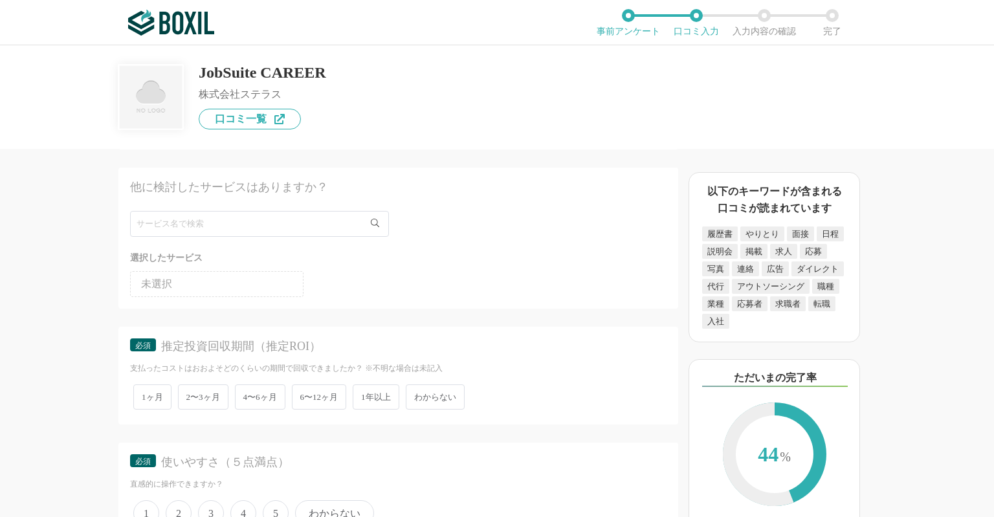
click at [444, 385] on span "わからない" at bounding box center [435, 397] width 59 height 25
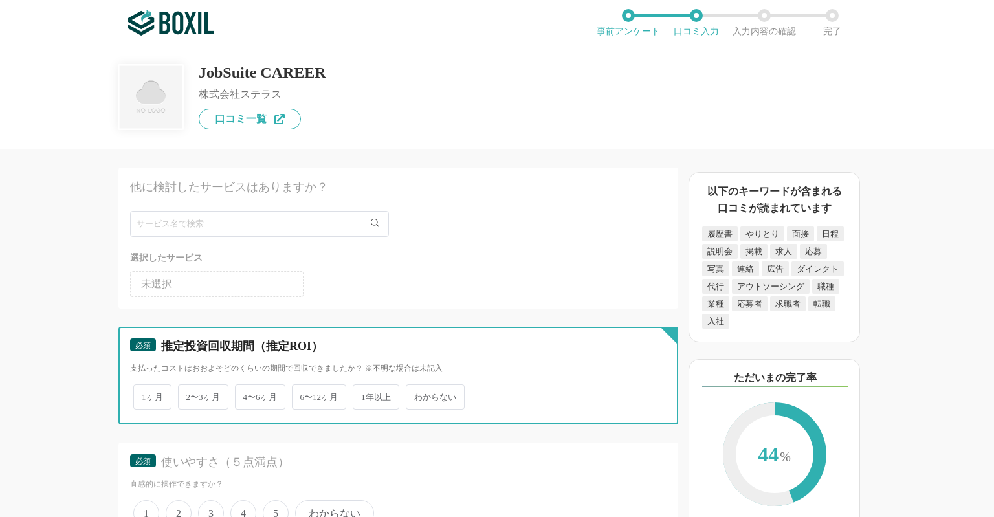
click at [418, 386] on input "わからない" at bounding box center [413, 390] width 8 height 8
radio input "true"
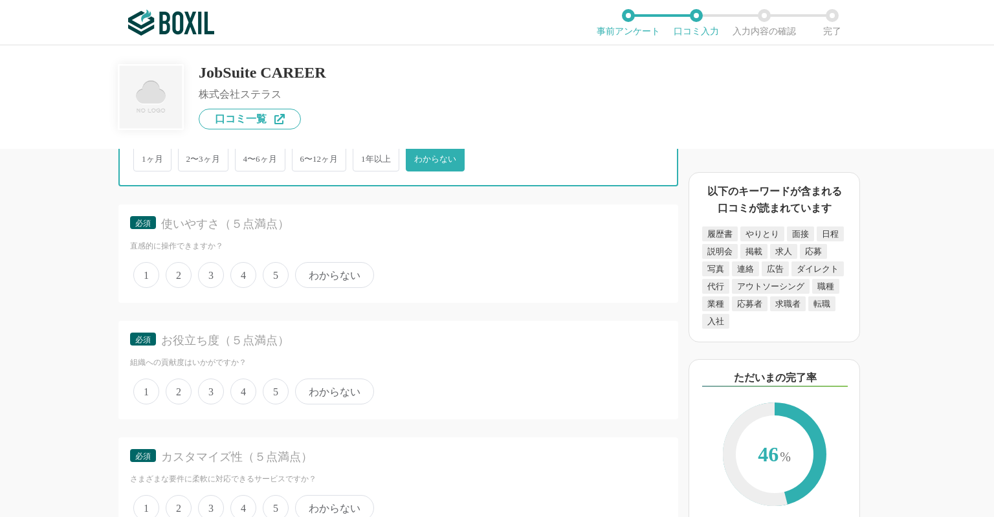
scroll to position [2697, 0]
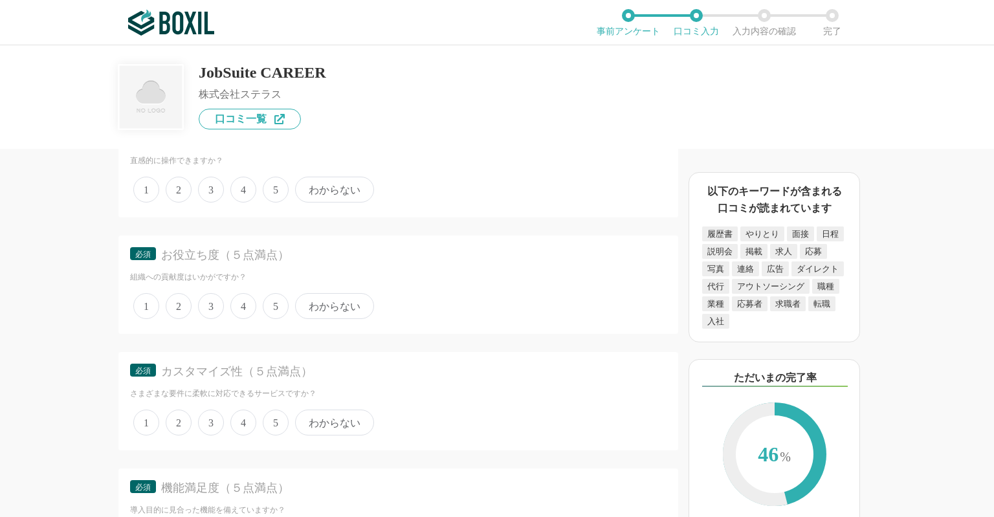
click at [237, 177] on span "4" at bounding box center [243, 190] width 26 height 26
click at [237, 179] on input "4" at bounding box center [238, 183] width 8 height 8
radio input "true"
click at [251, 293] on span "4" at bounding box center [243, 306] width 26 height 26
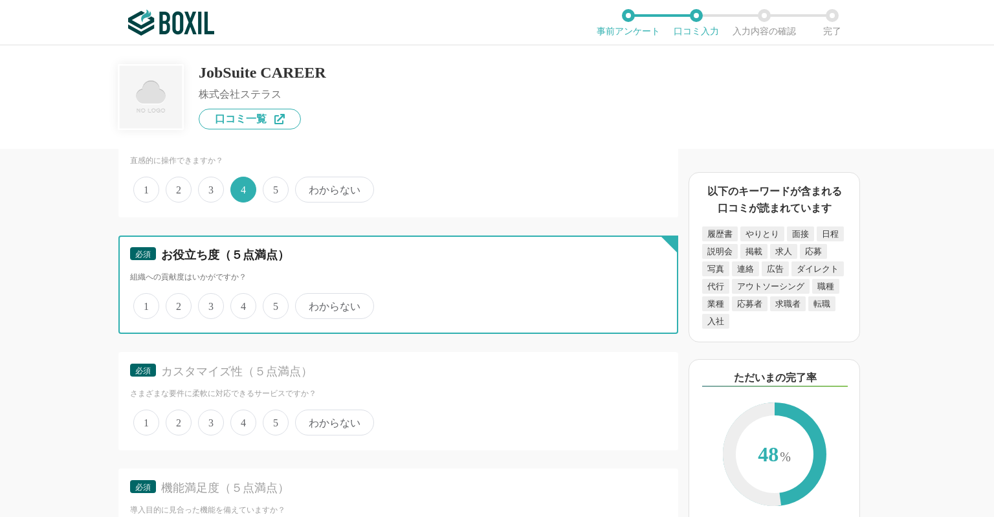
click at [242, 295] on input "4" at bounding box center [238, 299] width 8 height 8
radio input "true"
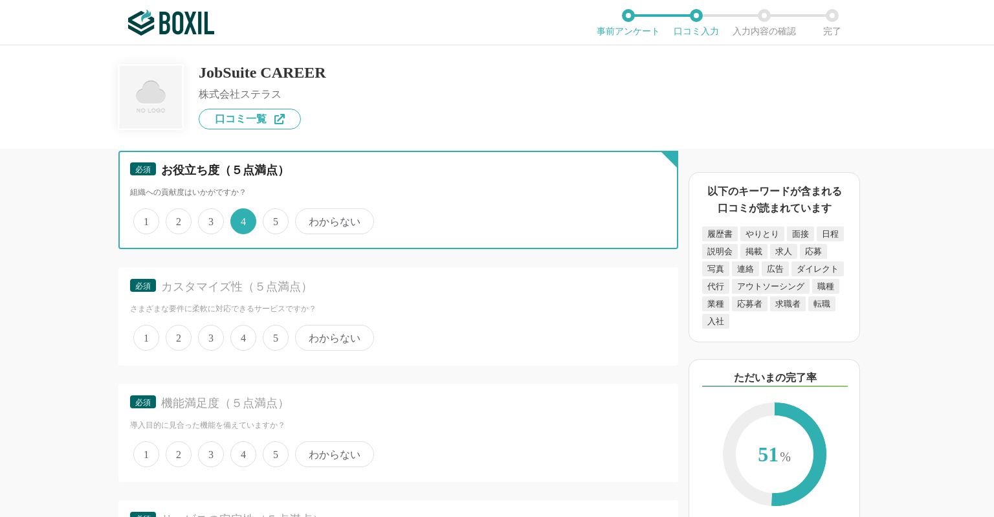
scroll to position [2805, 0]
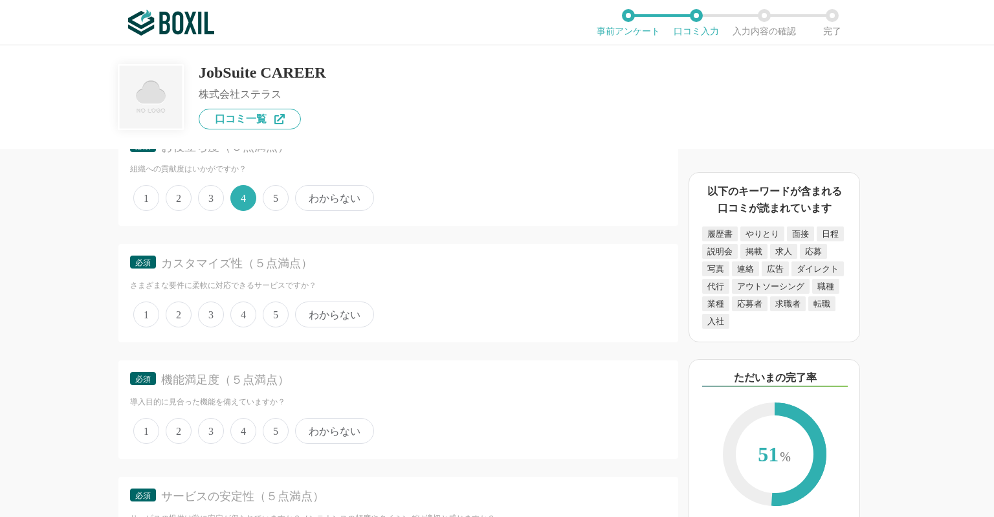
click at [212, 302] on span "3" at bounding box center [211, 315] width 26 height 26
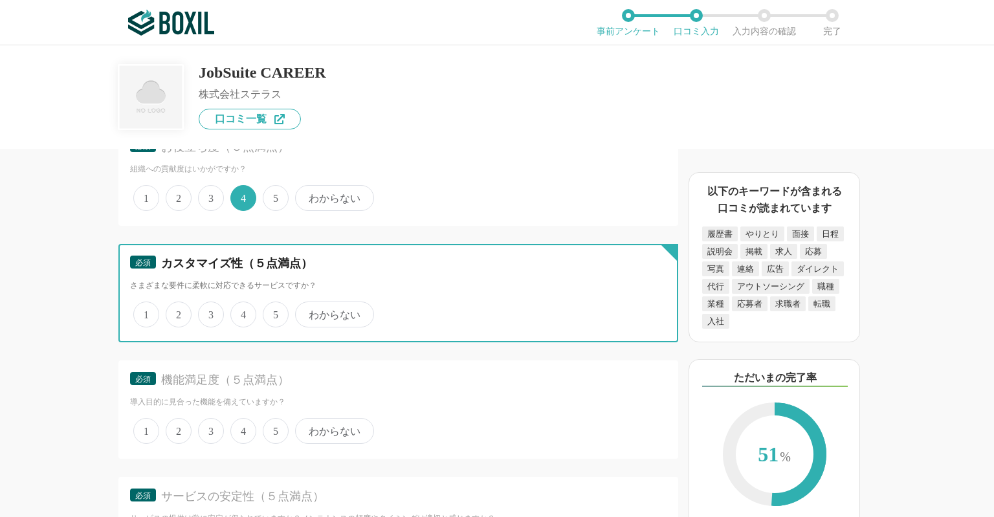
click at [210, 304] on input "3" at bounding box center [205, 308] width 8 height 8
radio input "true"
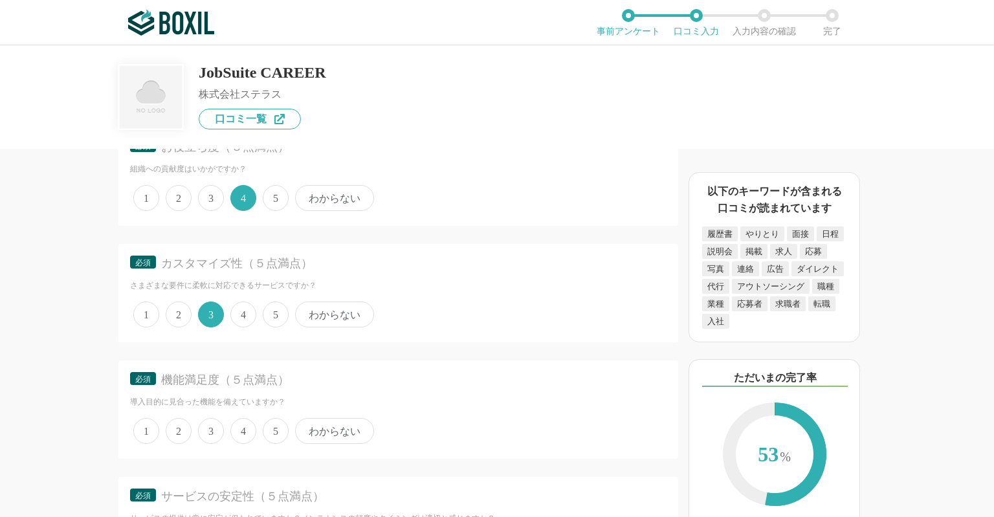
click at [245, 421] on span "4" at bounding box center [243, 431] width 26 height 26
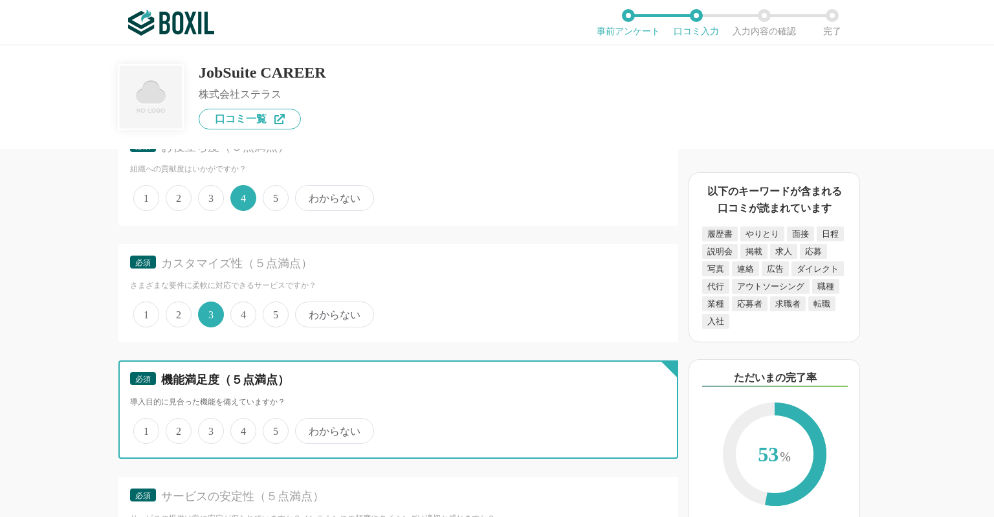
click at [242, 421] on input "4" at bounding box center [238, 424] width 8 height 8
radio input "true"
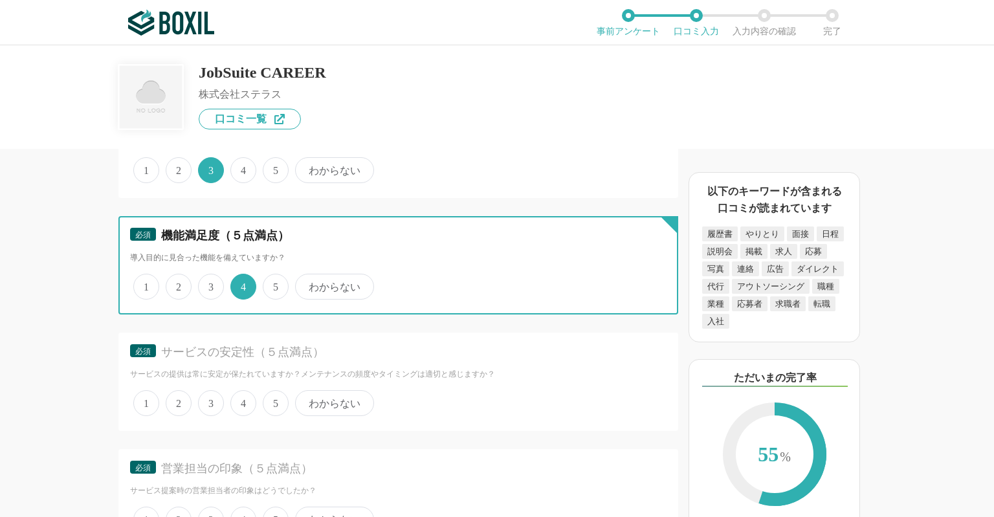
scroll to position [3020, 0]
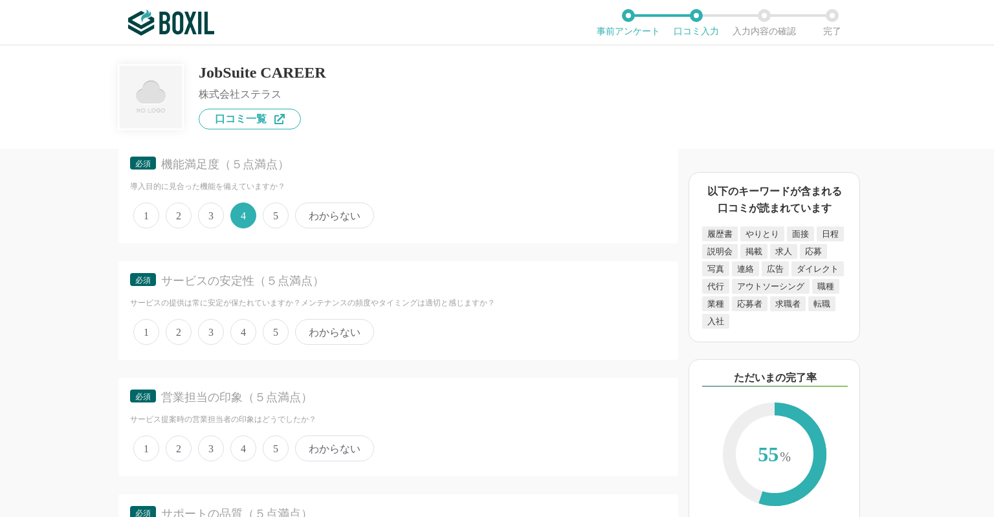
click at [240, 319] on span "4" at bounding box center [243, 332] width 26 height 26
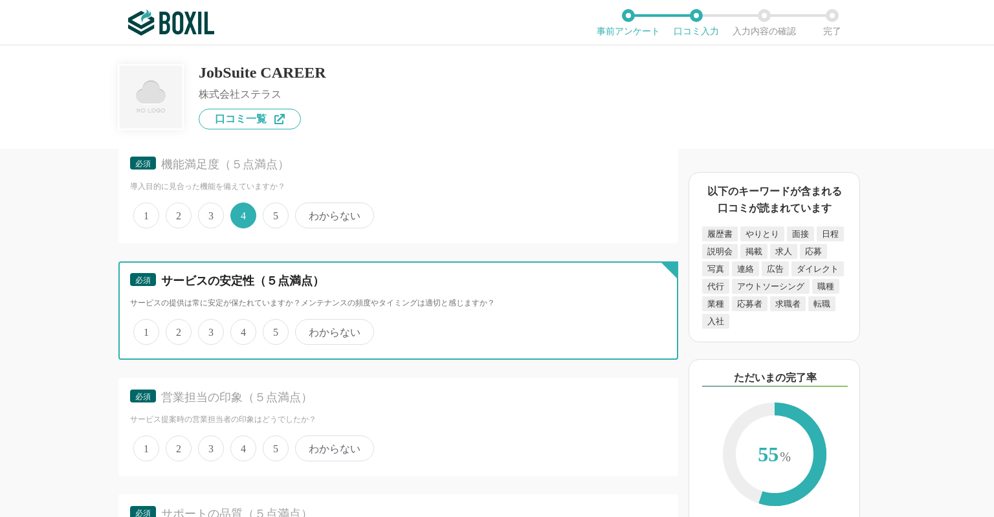
click at [240, 321] on input "4" at bounding box center [238, 325] width 8 height 8
radio input "true"
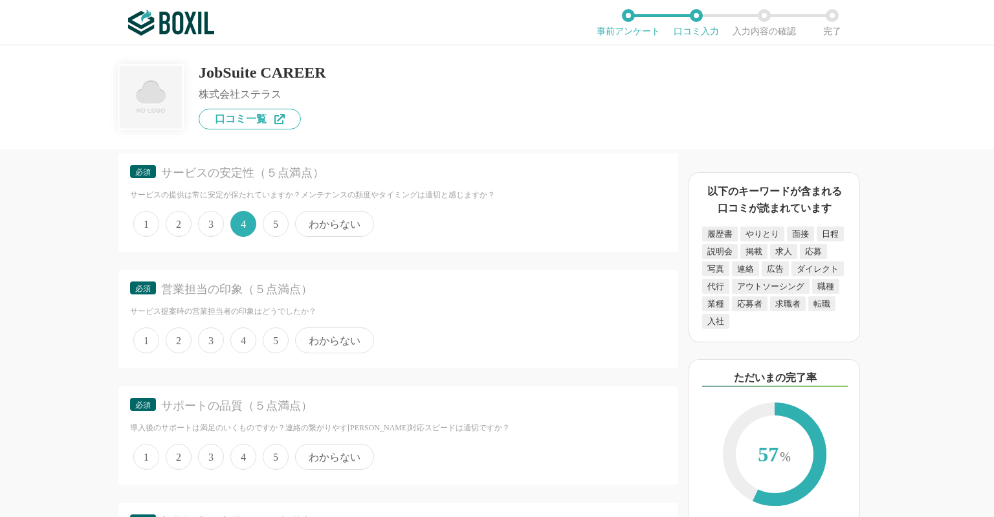
click at [269, 328] on span "5" at bounding box center [276, 341] width 26 height 26
click at [269, 329] on input "5" at bounding box center [270, 333] width 8 height 8
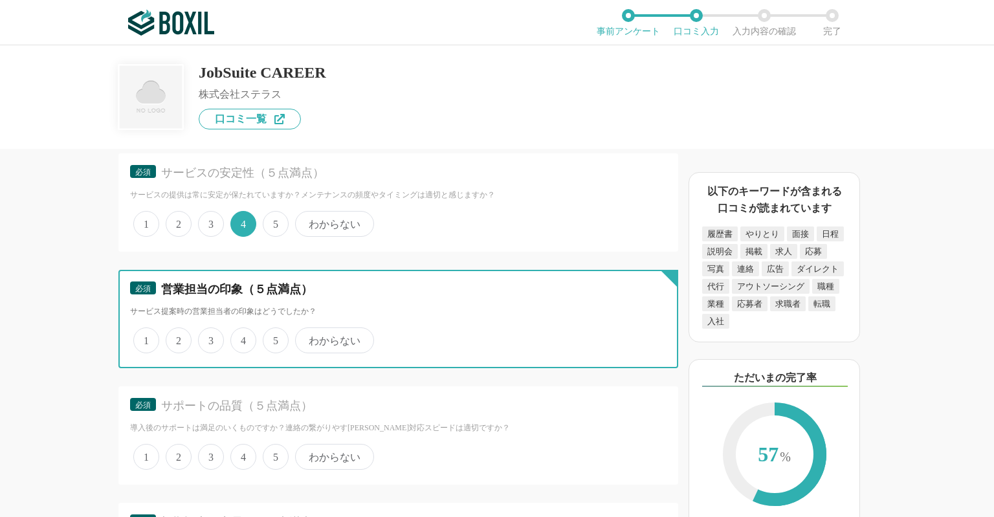
radio input "true"
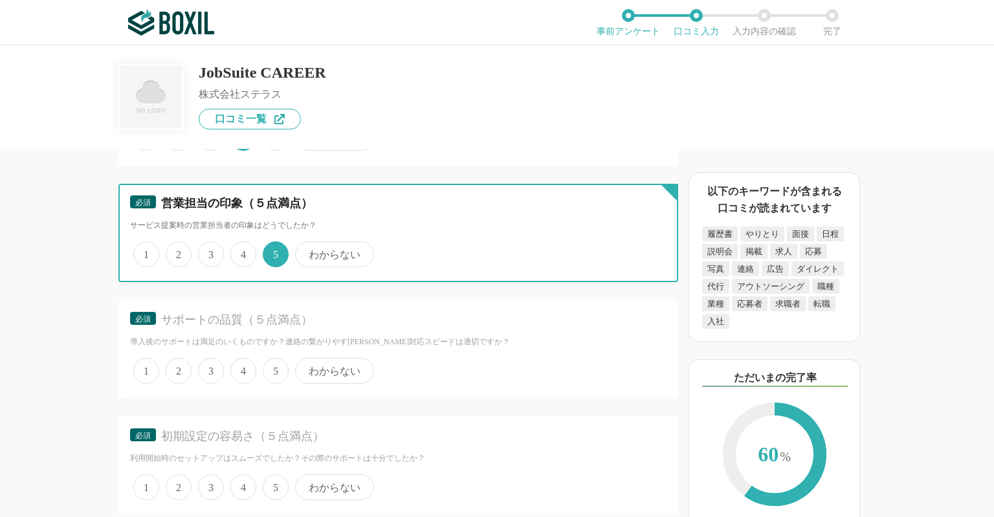
scroll to position [3237, 0]
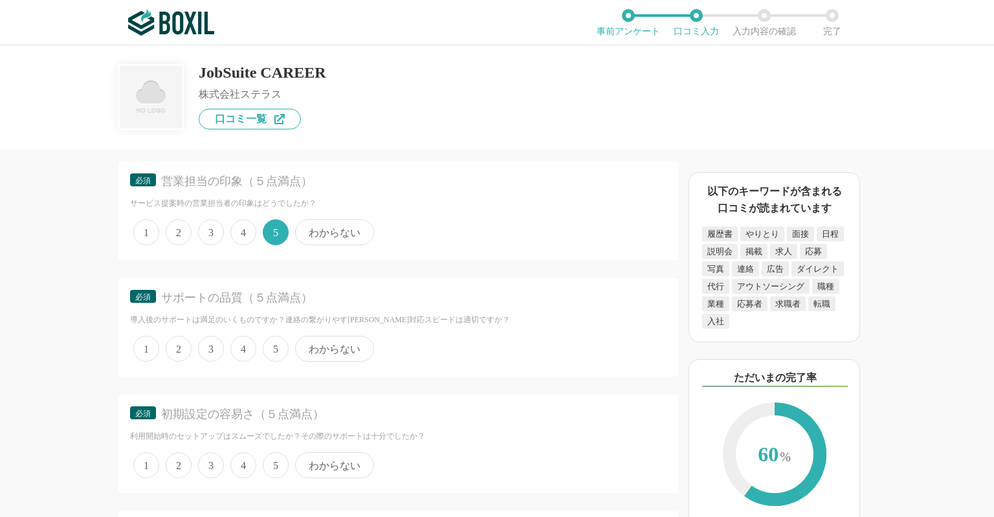
click at [270, 338] on span "5" at bounding box center [276, 349] width 26 height 26
click at [270, 338] on input "5" at bounding box center [270, 342] width 8 height 8
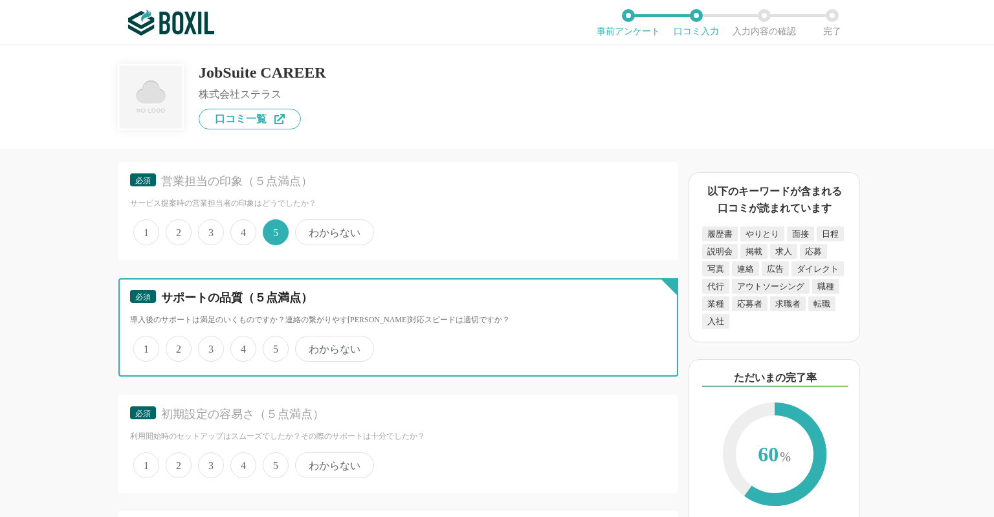
radio input "true"
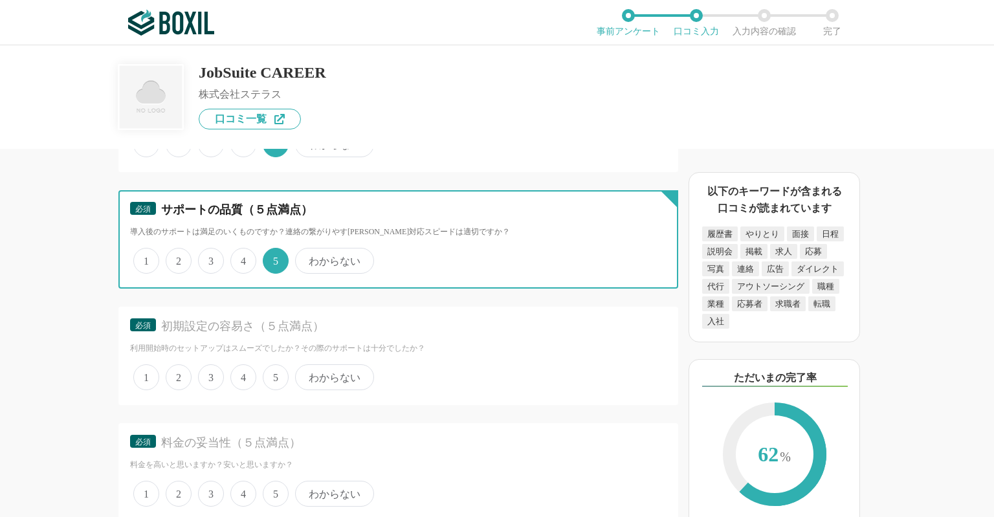
scroll to position [3344, 0]
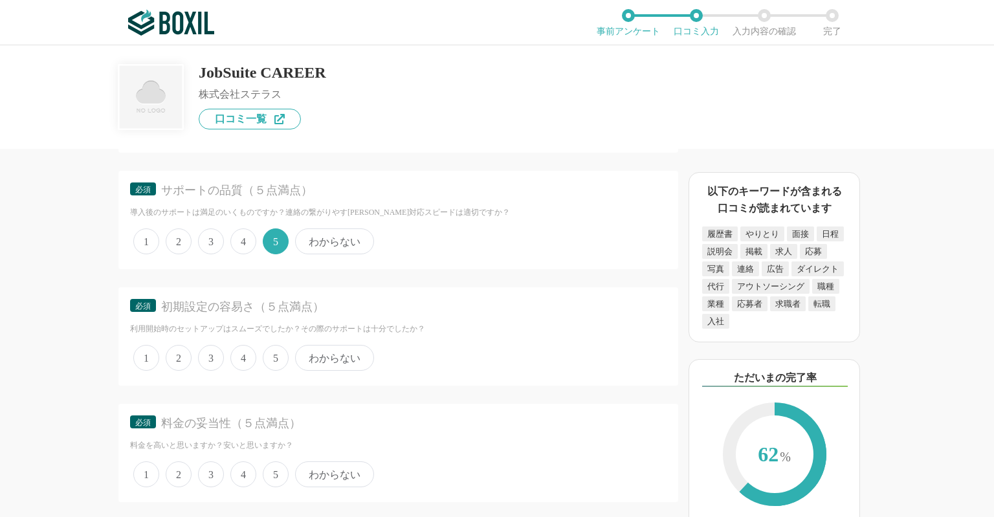
click at [218, 345] on span "3" at bounding box center [211, 358] width 26 height 26
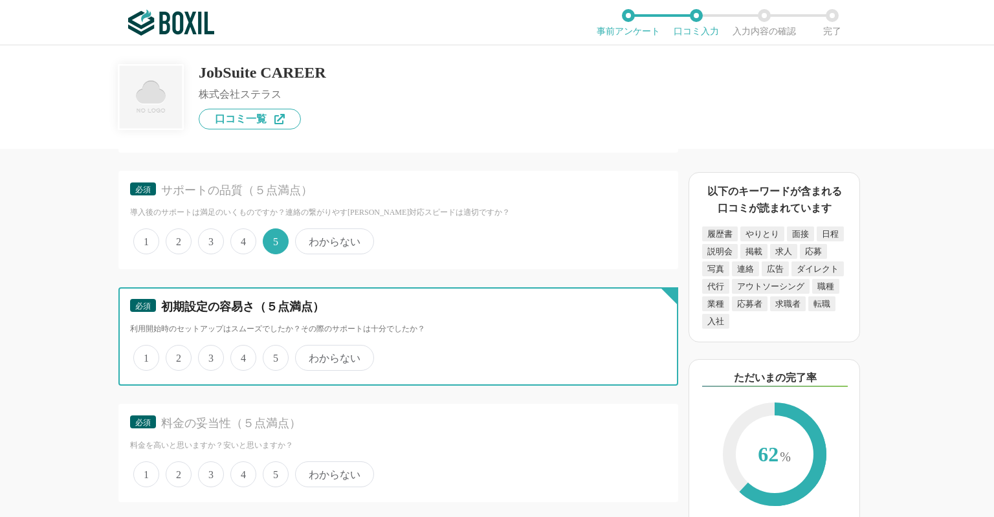
click at [210, 347] on input "3" at bounding box center [205, 351] width 8 height 8
radio input "true"
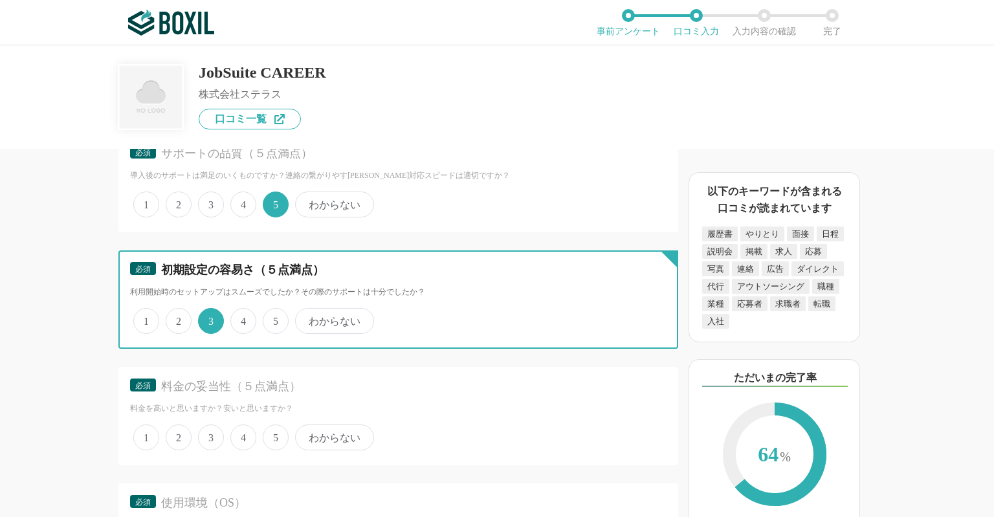
scroll to position [3452, 0]
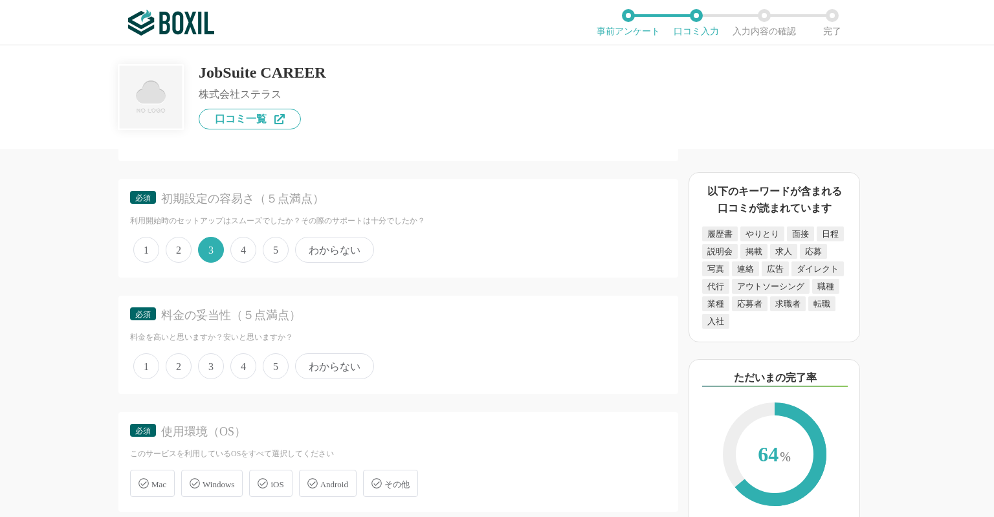
click at [272, 354] on span "5" at bounding box center [276, 366] width 26 height 26
click at [272, 355] on input "5" at bounding box center [270, 359] width 8 height 8
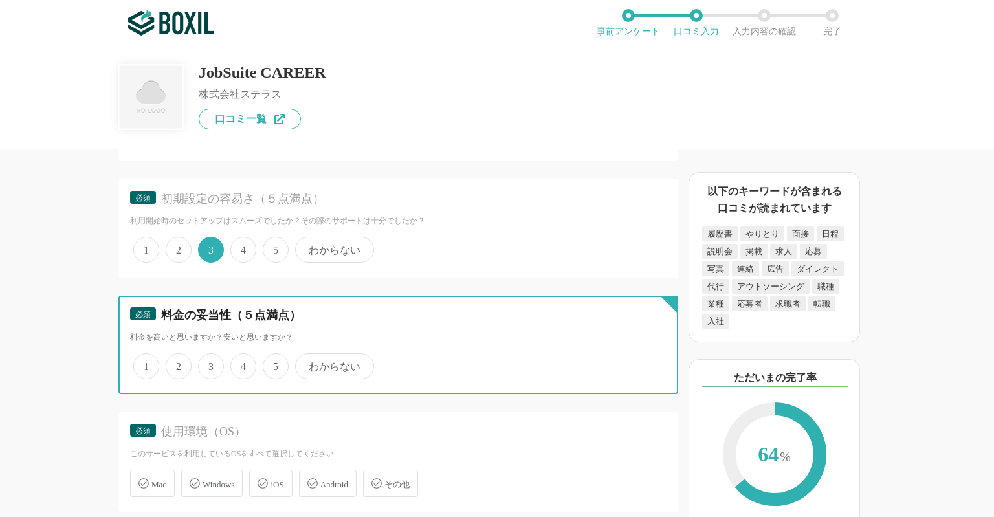
radio input "true"
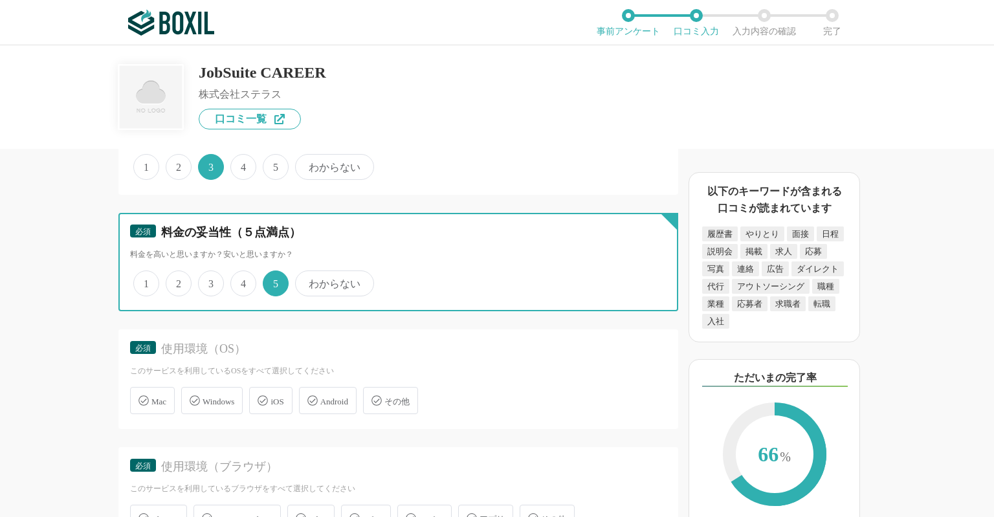
scroll to position [3560, 0]
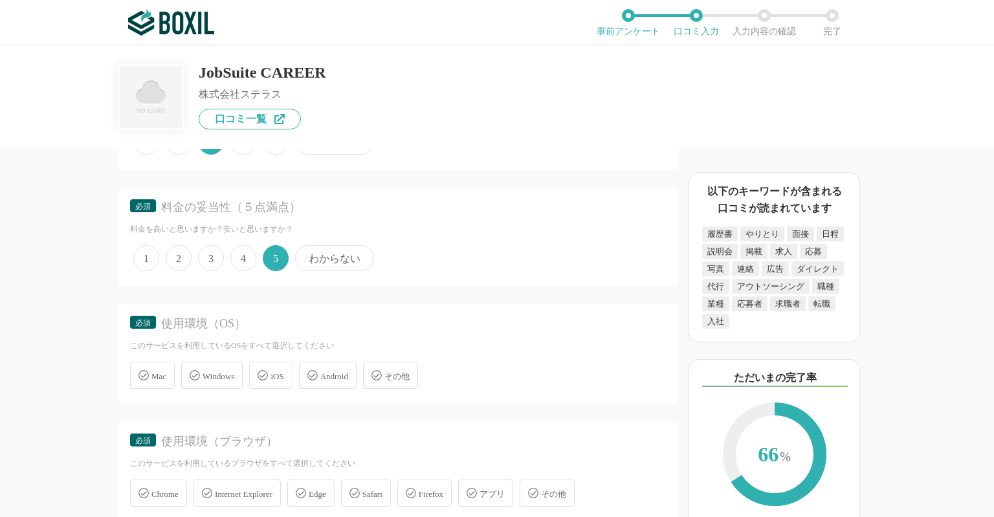
click at [234, 372] on span "Windows" at bounding box center [219, 377] width 32 height 10
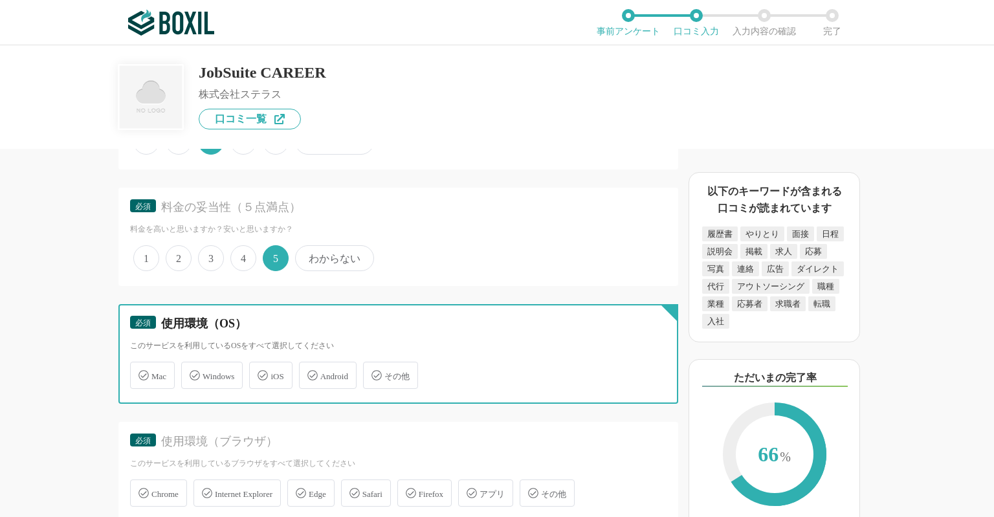
click at [192, 364] on input "Windows" at bounding box center [188, 368] width 8 height 8
checkbox input "true"
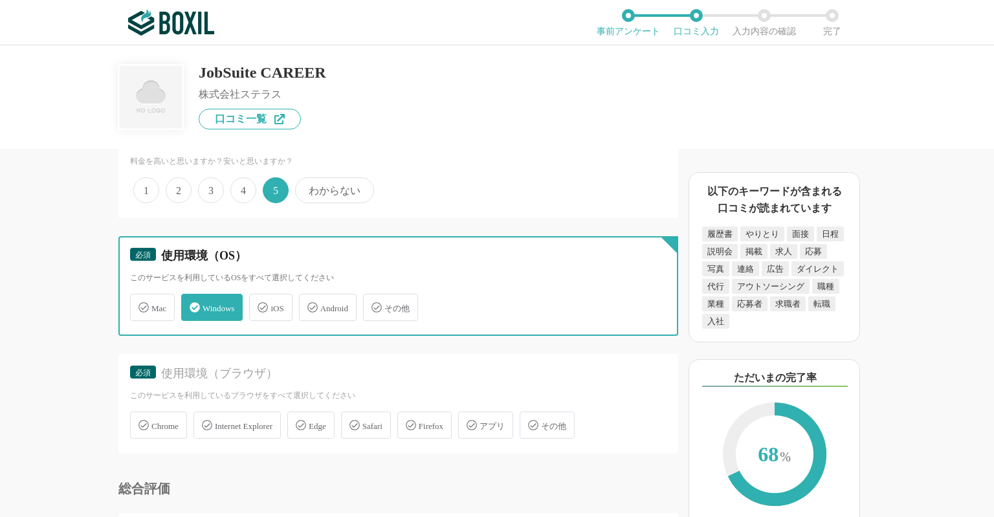
scroll to position [3668, 0]
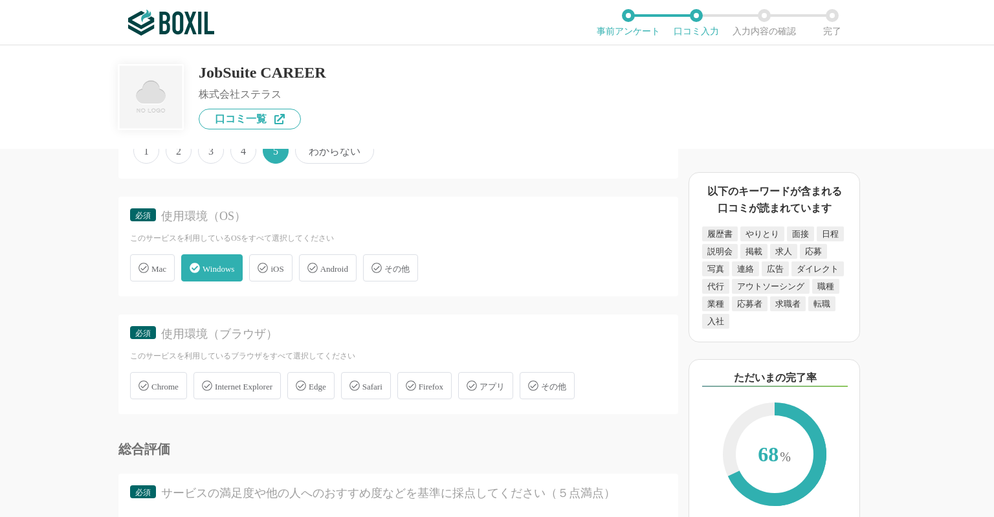
click at [167, 372] on div "Chrome" at bounding box center [158, 385] width 57 height 27
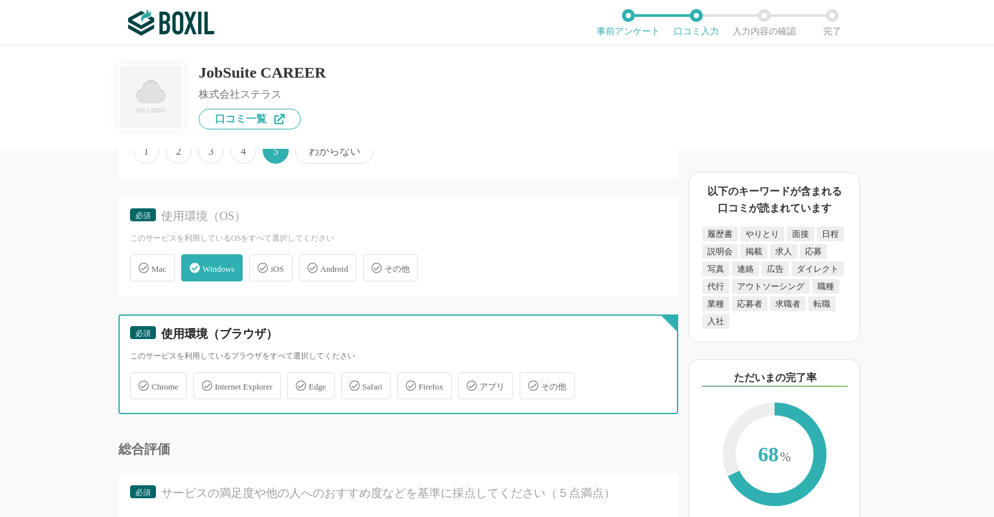
click at [141, 374] on input "Chrome" at bounding box center [137, 378] width 8 height 8
checkbox input "true"
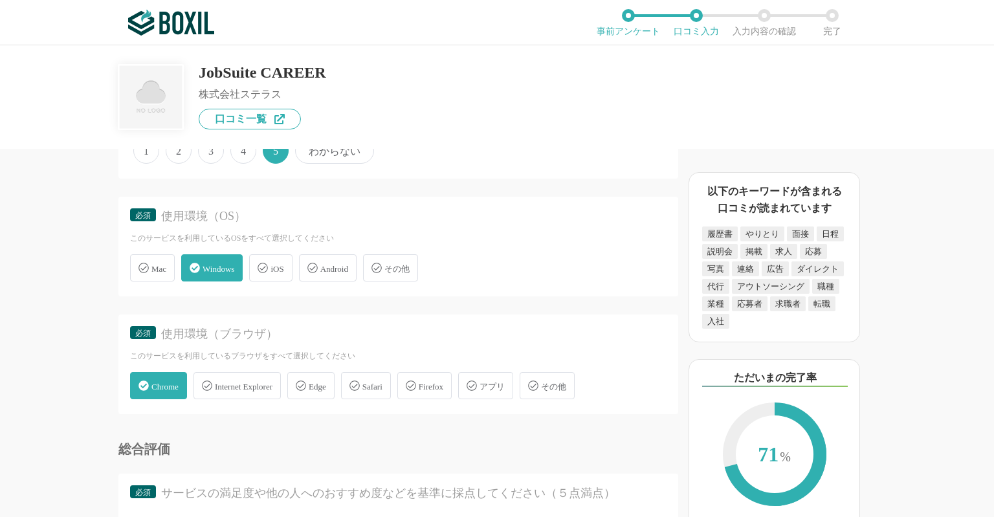
click at [250, 375] on div "Internet Explorer" at bounding box center [237, 385] width 87 height 27
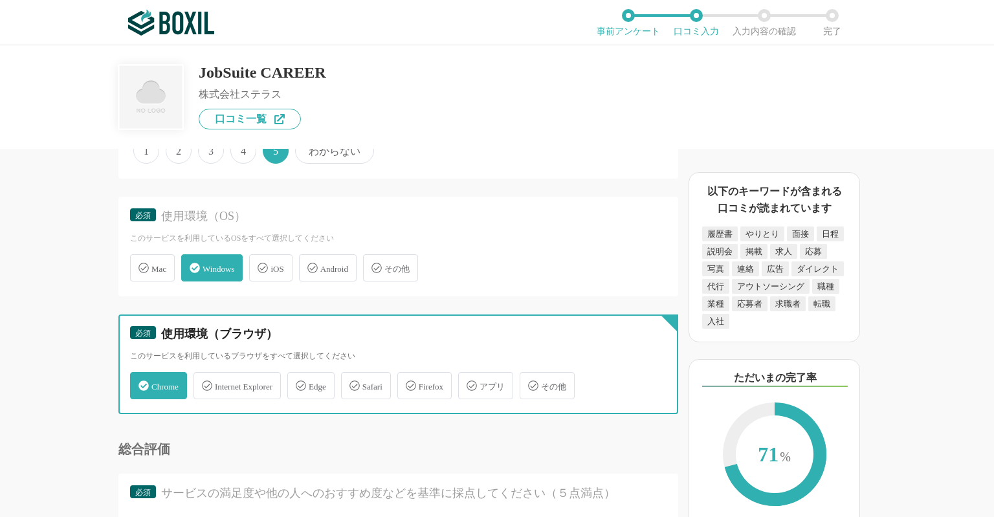
click at [205, 375] on input "Internet Explorer" at bounding box center [200, 378] width 8 height 8
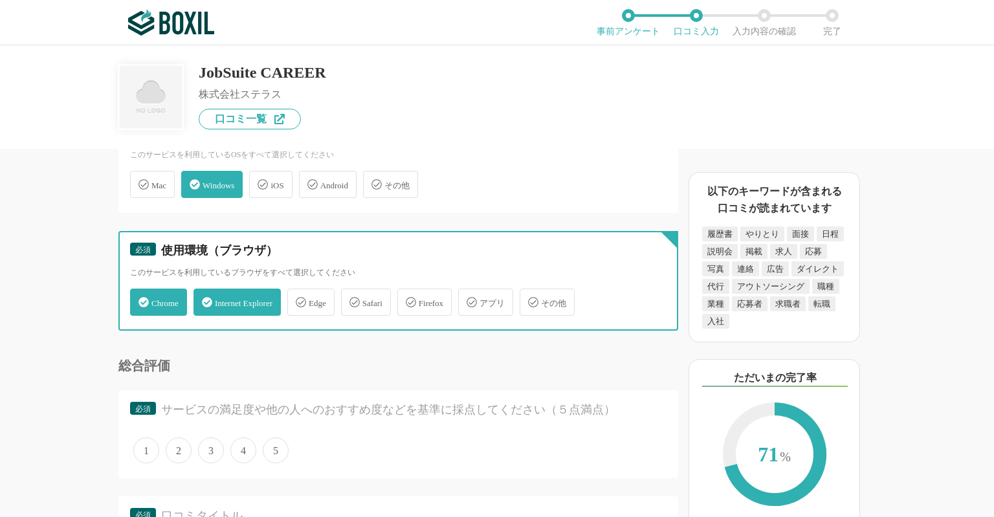
scroll to position [3776, 0]
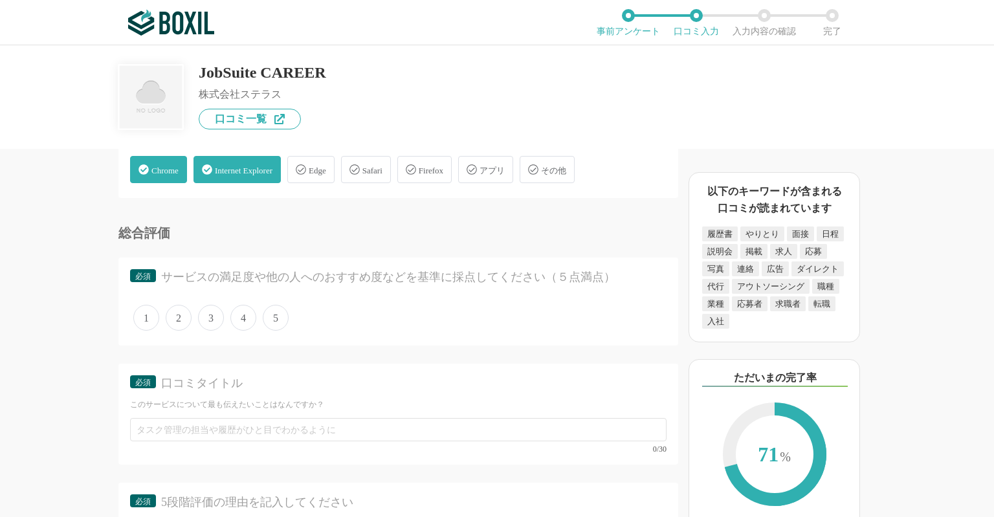
click at [272, 166] on span "Internet Explorer" at bounding box center [244, 171] width 58 height 10
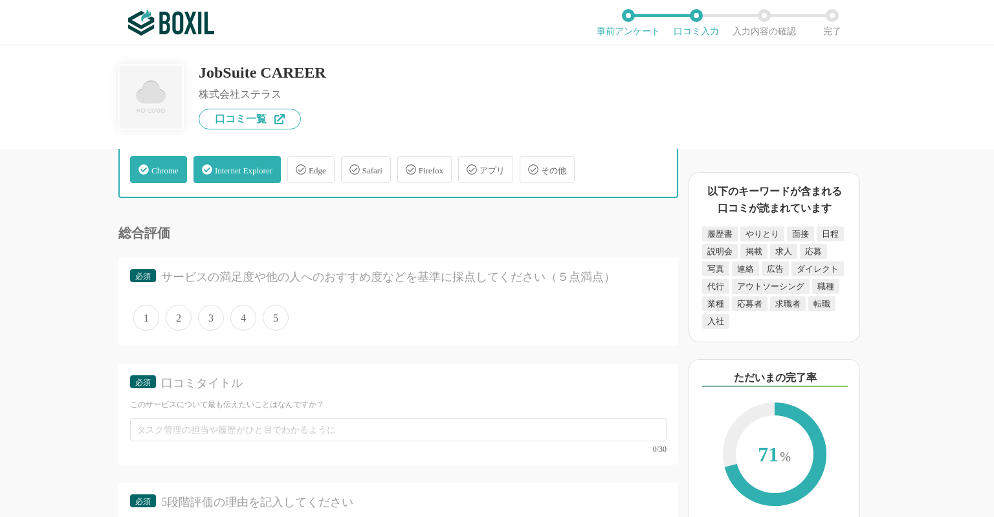
click at [205, 158] on input "Internet Explorer" at bounding box center [200, 162] width 8 height 8
checkbox input "false"
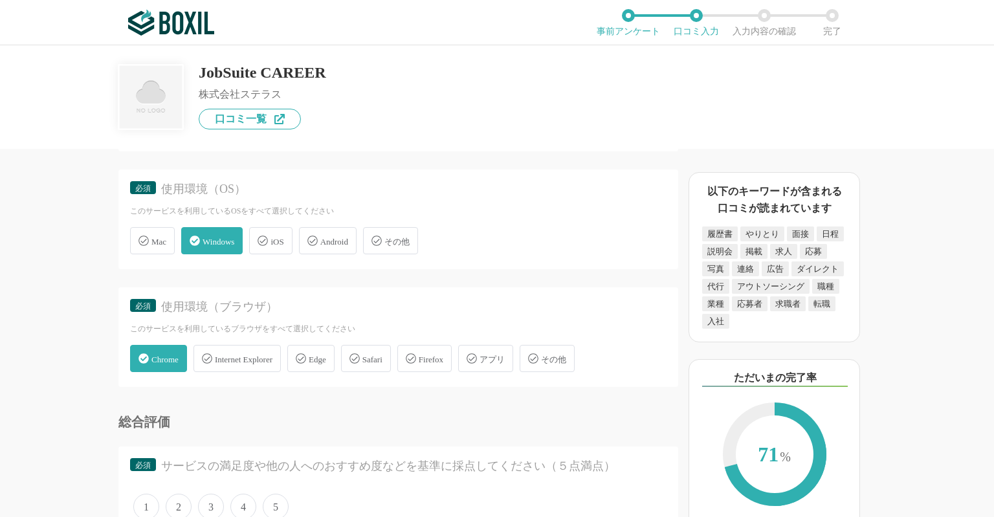
click at [326, 355] on span "Edge" at bounding box center [317, 360] width 17 height 10
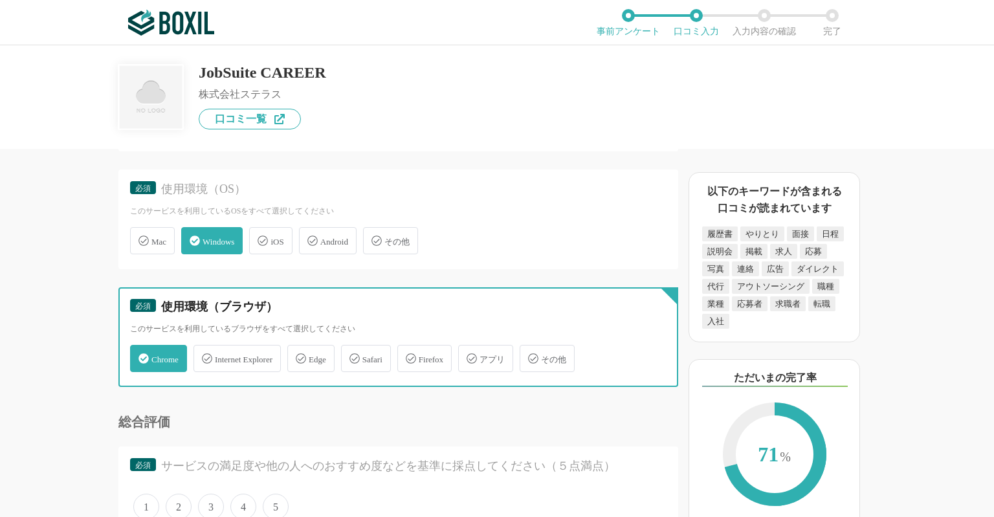
click at [298, 347] on input "Edge" at bounding box center [294, 351] width 8 height 8
checkbox input "true"
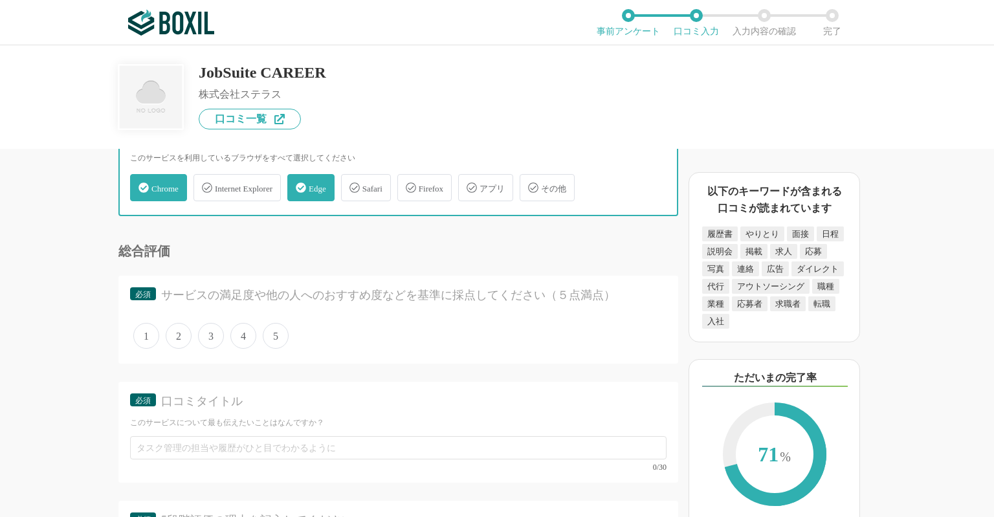
scroll to position [3911, 0]
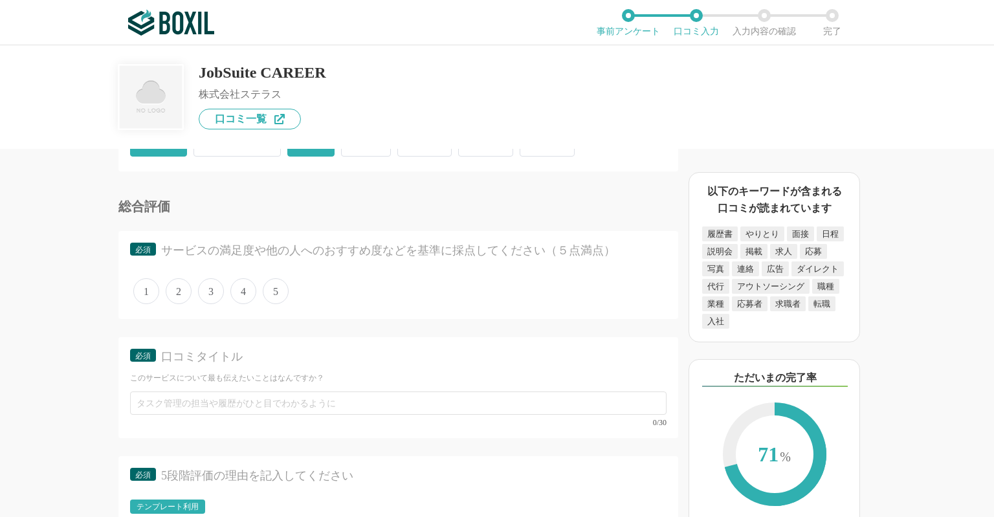
click at [252, 278] on span "4" at bounding box center [243, 291] width 26 height 26
click at [242, 280] on input "4" at bounding box center [238, 284] width 8 height 8
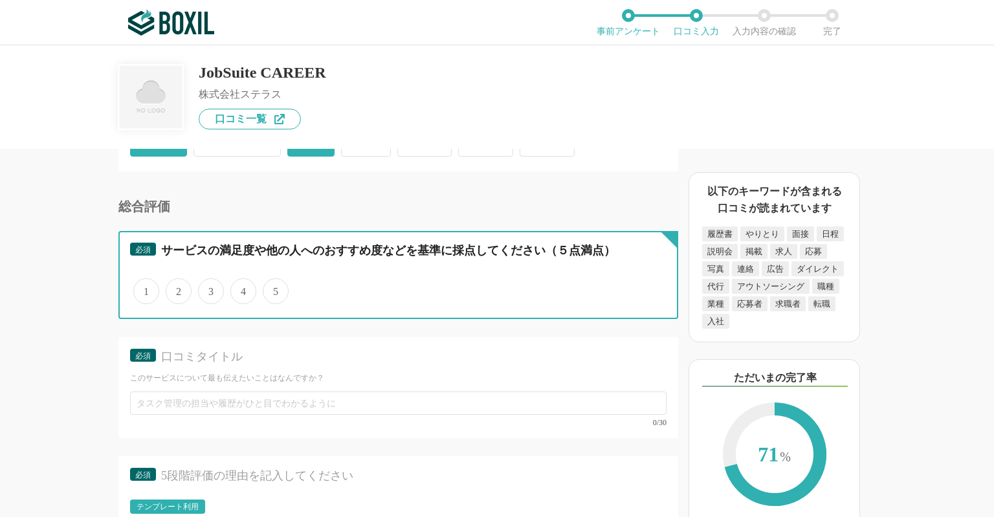
radio input "true"
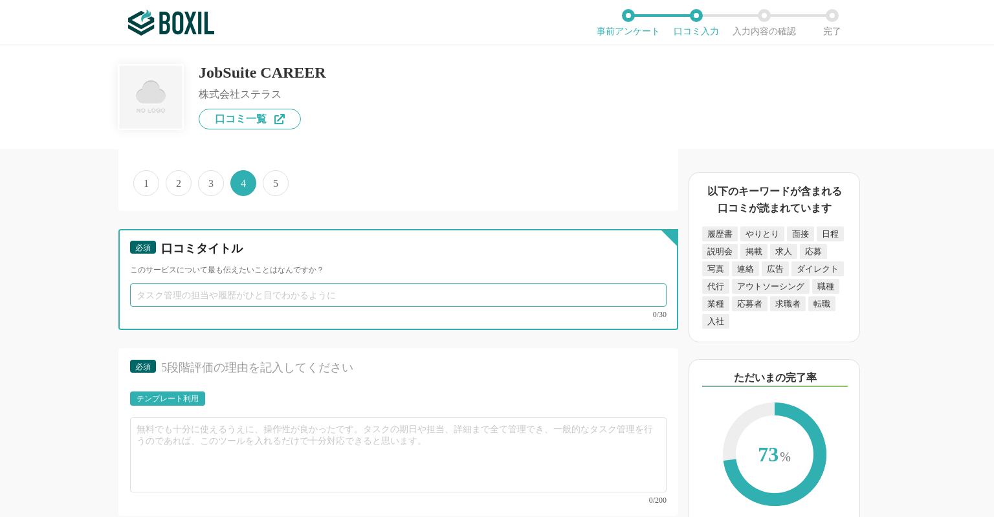
click at [236, 284] on input "text" at bounding box center [398, 295] width 537 height 23
type input "n"
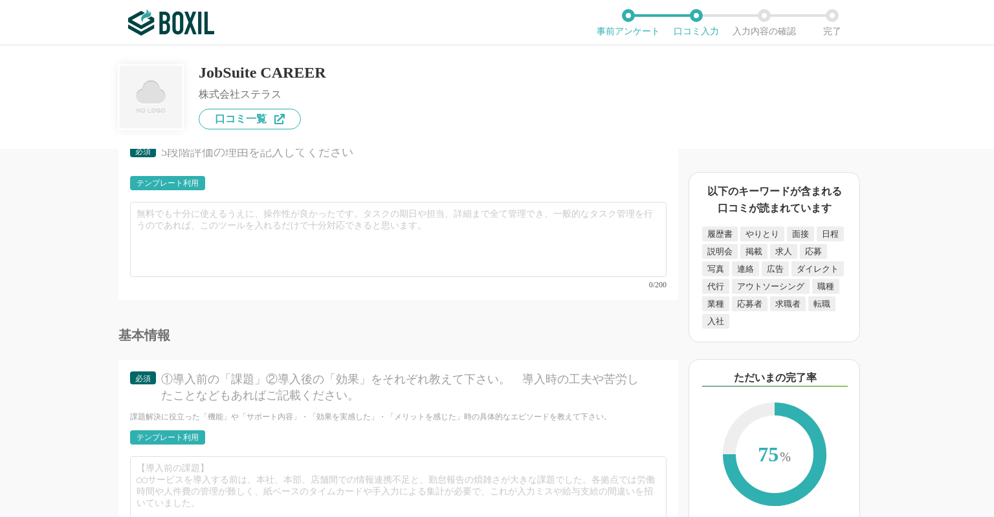
scroll to position [4126, 0]
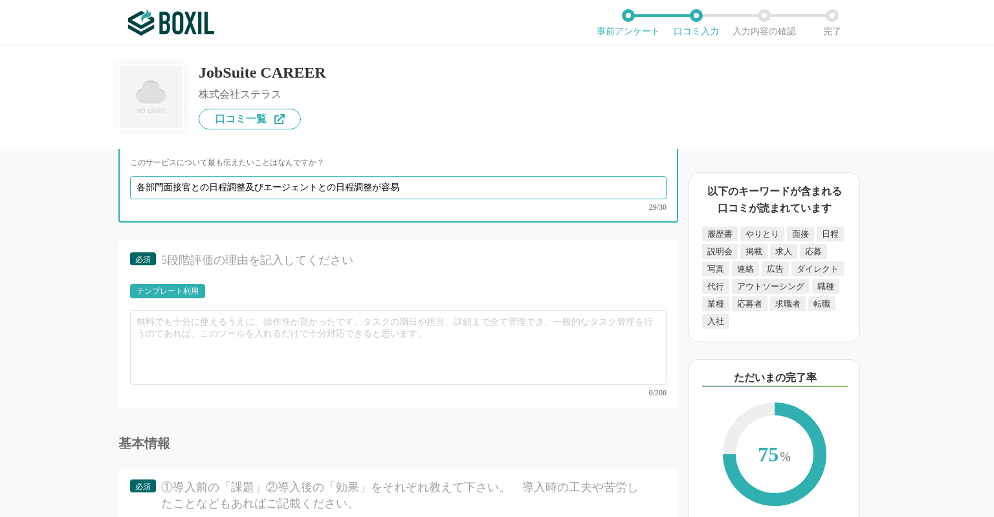
type input "各部門面接官との日程調整及びエージェントとの日程調整が容易"
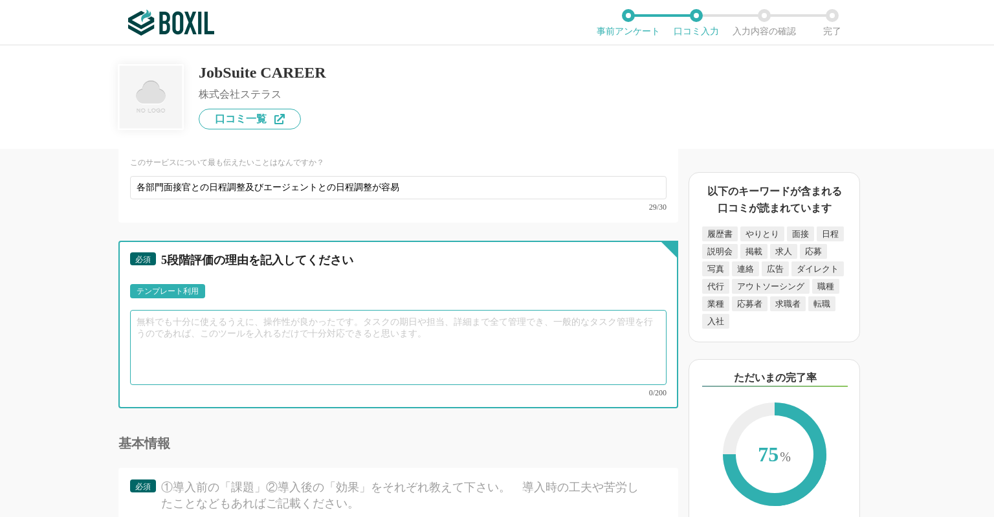
click at [271, 310] on textarea at bounding box center [398, 347] width 537 height 75
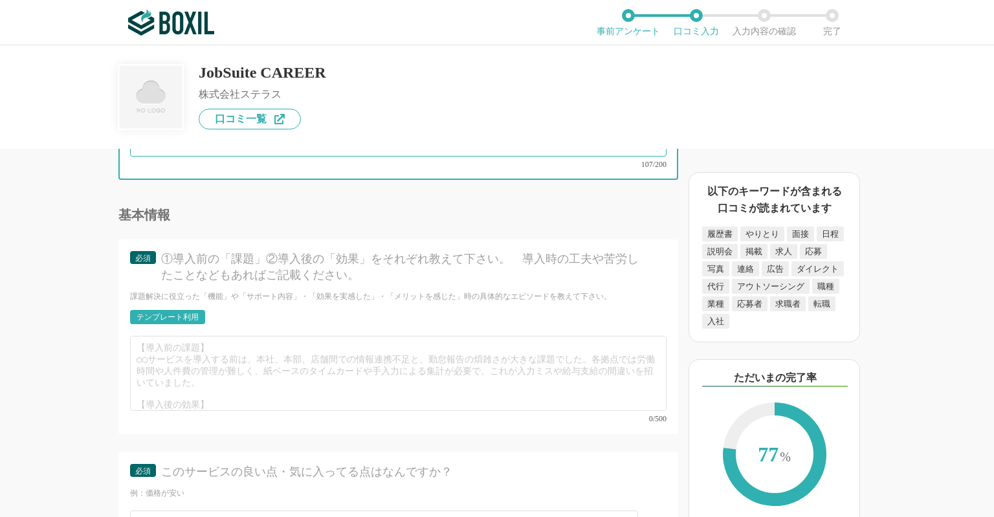
scroll to position [4342, 0]
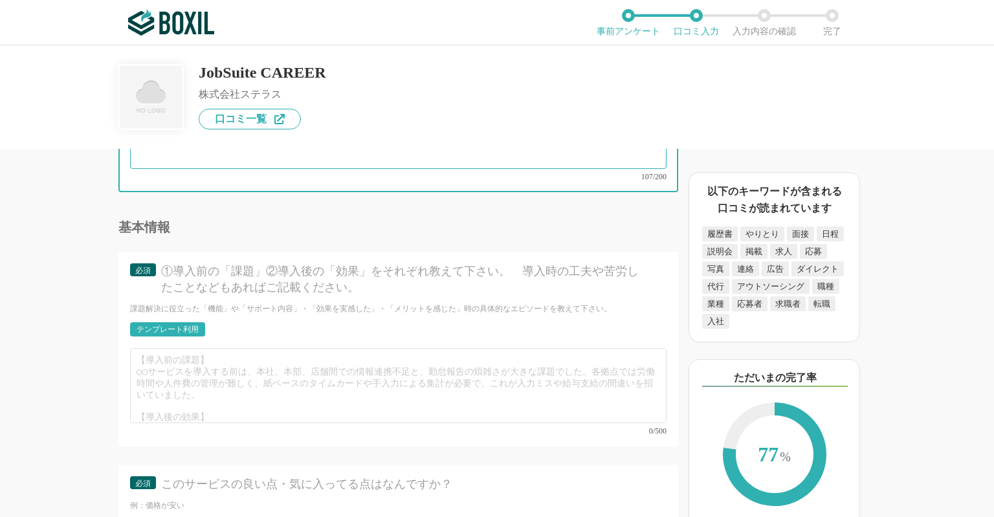
type textarea "上記の通り日程調整が容易です。最近は、選考CVRの可視化にも機能アップデート頂いており、使い勝手が向上しています。ZOOMも連携しています。また、サポート体制…"
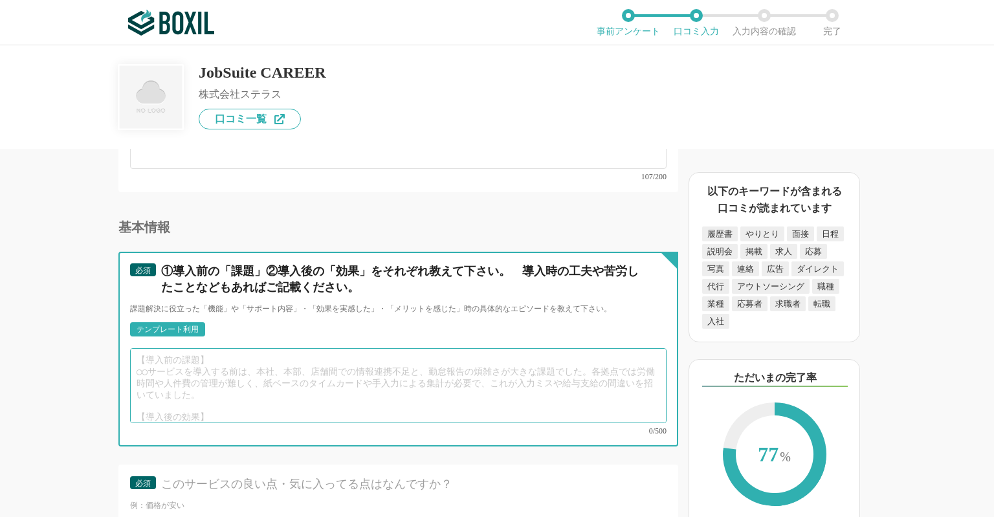
click at [212, 348] on textarea at bounding box center [398, 385] width 537 height 75
type textarea "ｄ"
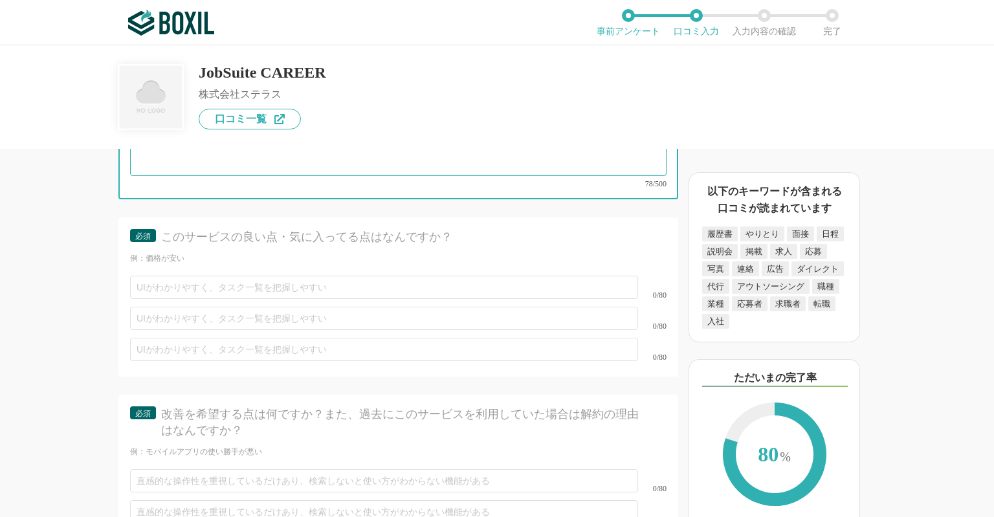
scroll to position [4666, 0]
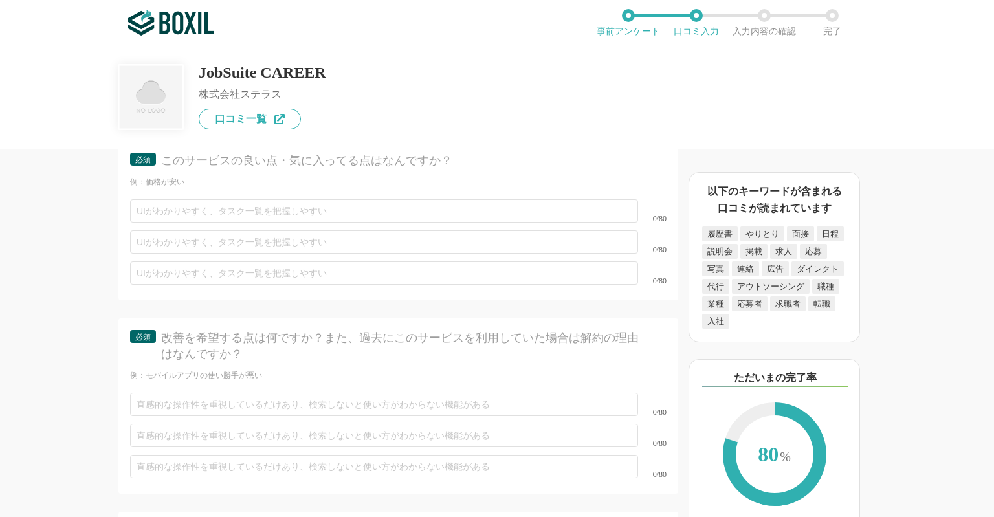
type textarea "選考管理がかなり容易に行えるようになっています。各部門へアカウントを発行する手間はありますが、日程調整をスムーズに行うことができ、候補者離脱が減っています。"
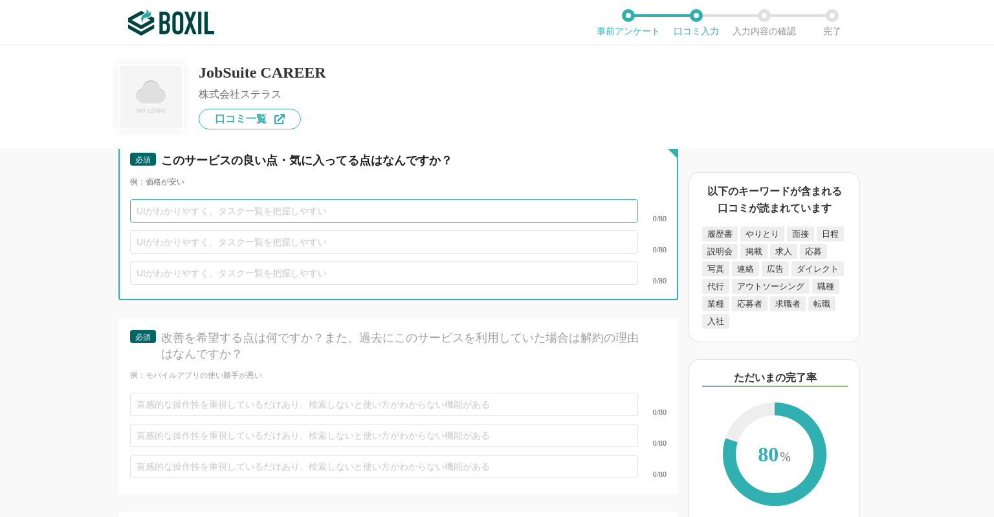
click at [370, 199] on input "text" at bounding box center [384, 210] width 508 height 23
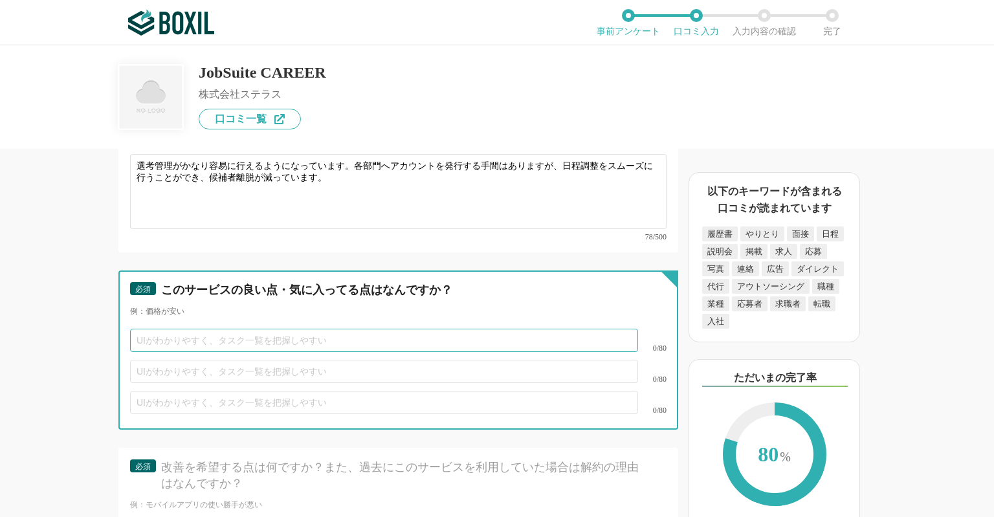
scroll to position [4558, 0]
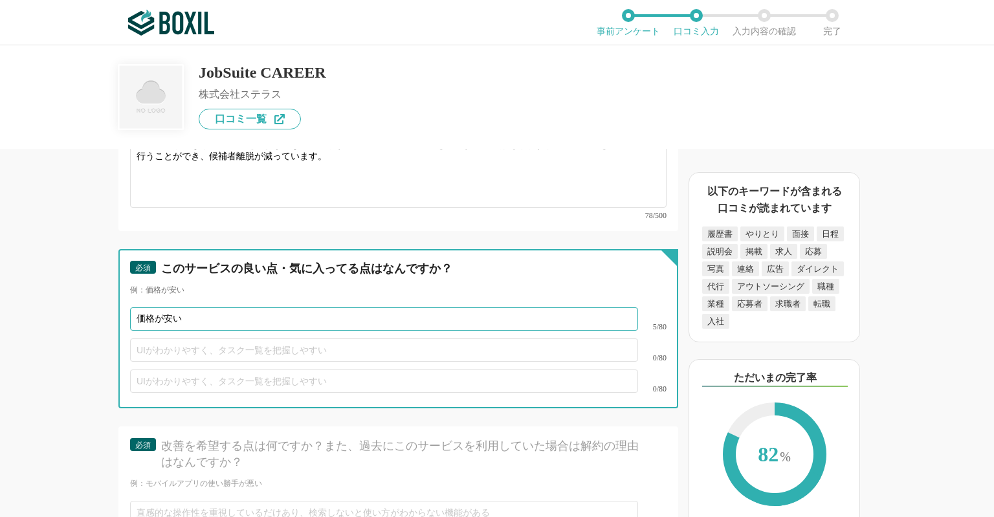
type input "価格が安い"
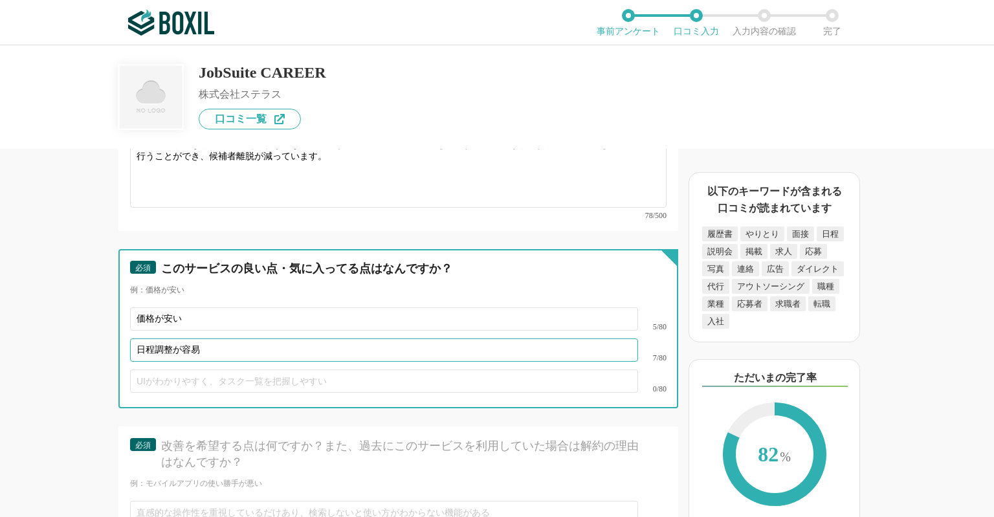
scroll to position [4773, 0]
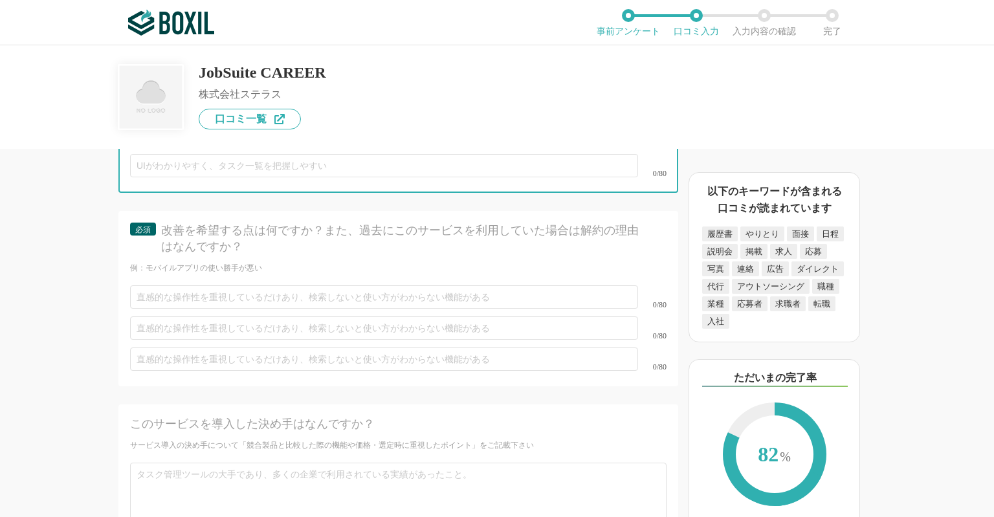
type input "日程調整が容易"
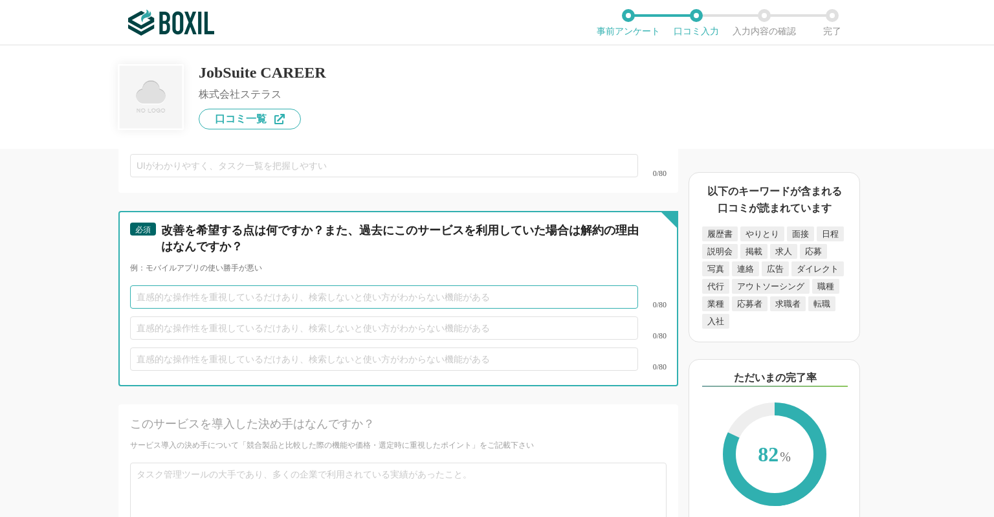
click at [304, 285] on input "text" at bounding box center [384, 296] width 508 height 23
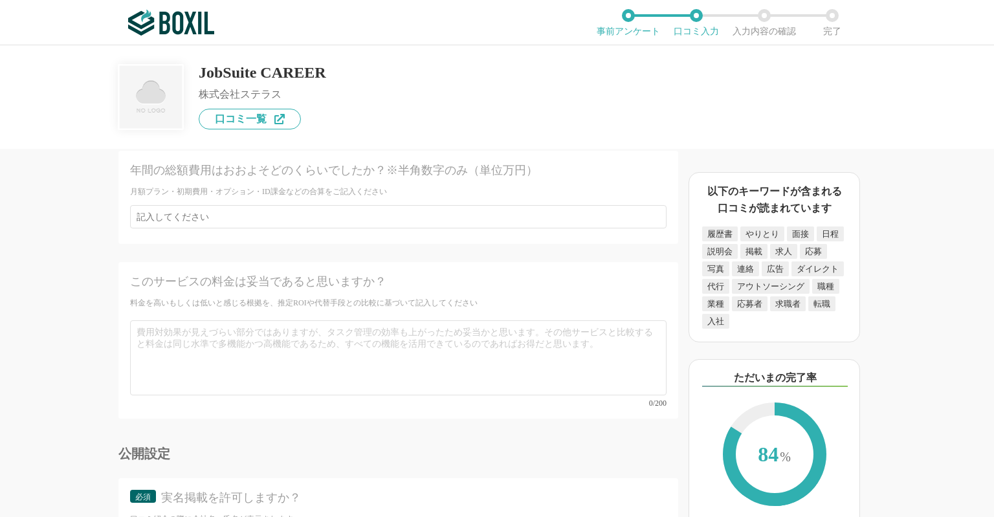
scroll to position [5380, 0]
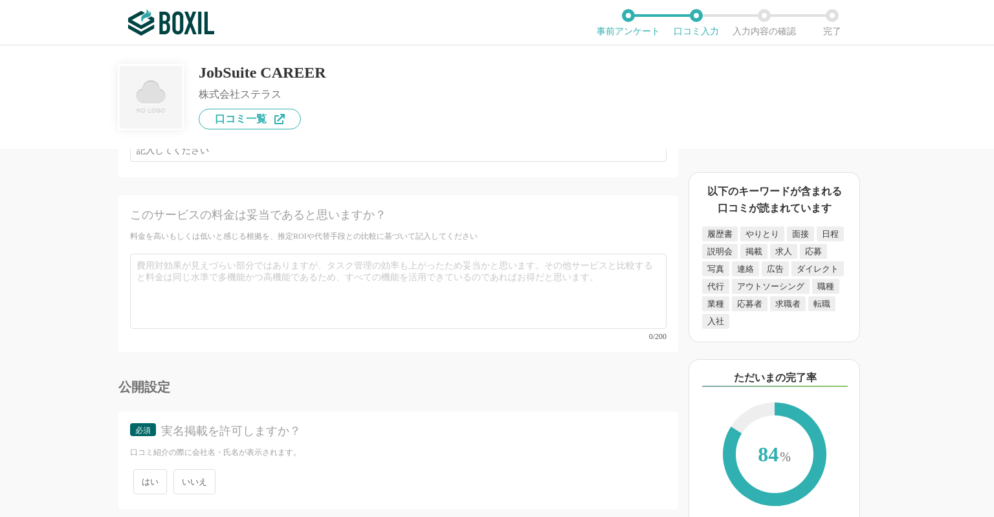
type input "採用ページのカスタマイズやUIに少し不満"
click at [188, 469] on span "いいえ" at bounding box center [194, 481] width 42 height 25
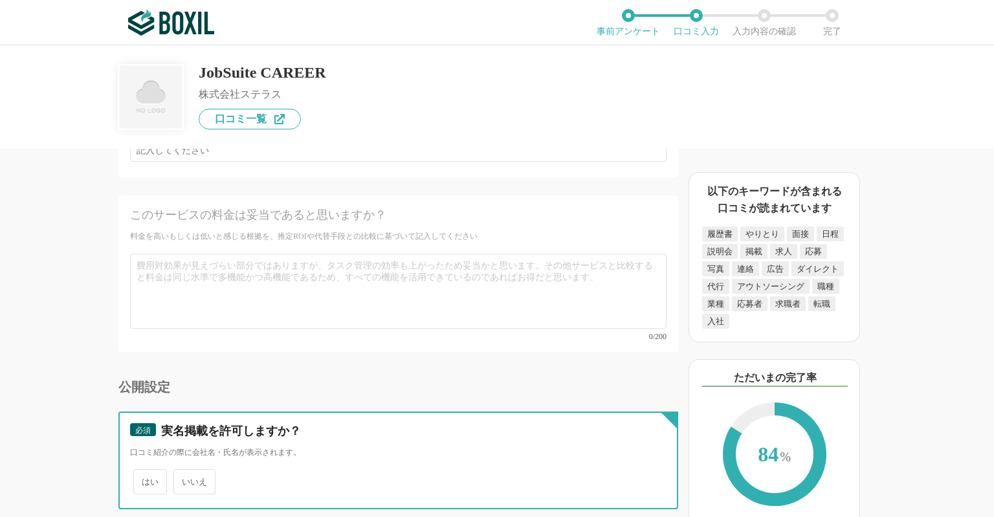
click at [185, 471] on input "いいえ" at bounding box center [181, 475] width 8 height 8
radio input "true"
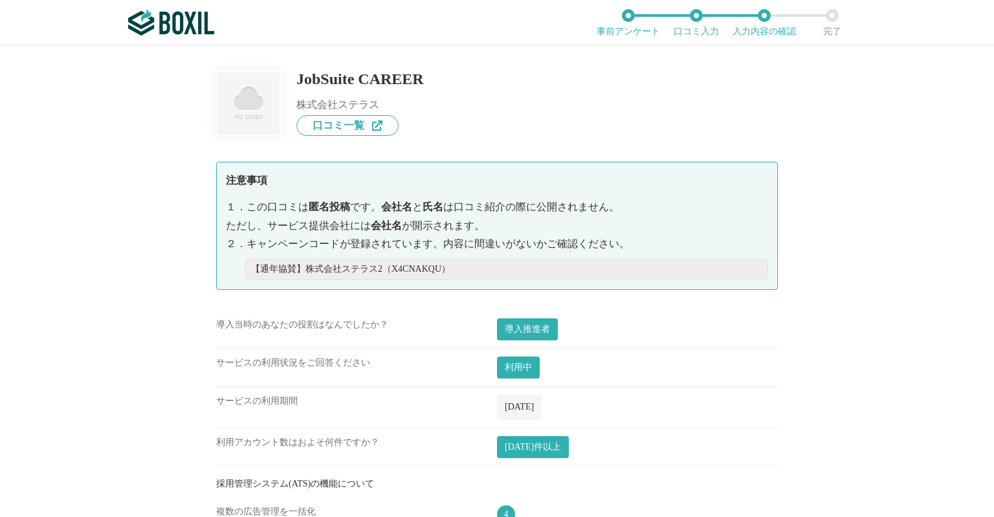
scroll to position [1985, 0]
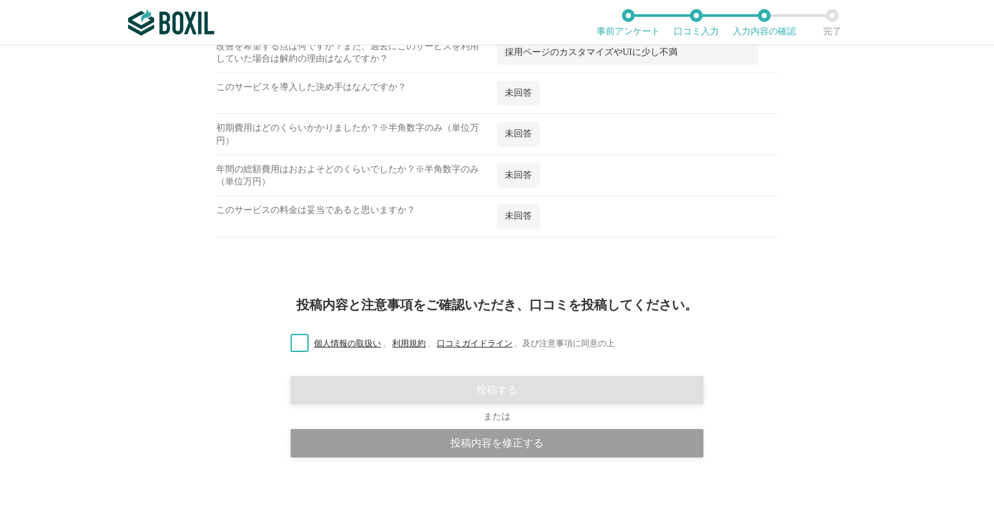
click at [295, 337] on label "個人情報の取扱い 、 利用規約 、 口コミガイドライン 、 及び注意事項に同意の上" at bounding box center [447, 344] width 335 height 14
click at [0, 0] on input "個人情報の取扱い 、 利用規約 、 口コミガイドライン 、 及び注意事項に同意の上" at bounding box center [0, 0] width 0 height 0
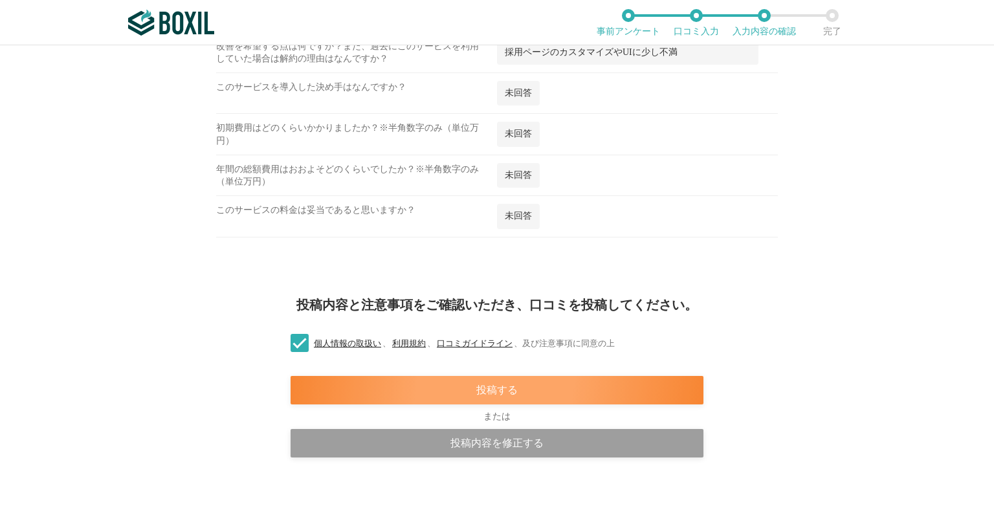
click at [421, 388] on div "投稿する" at bounding box center [497, 390] width 413 height 28
